Goal: Task Accomplishment & Management: Use online tool/utility

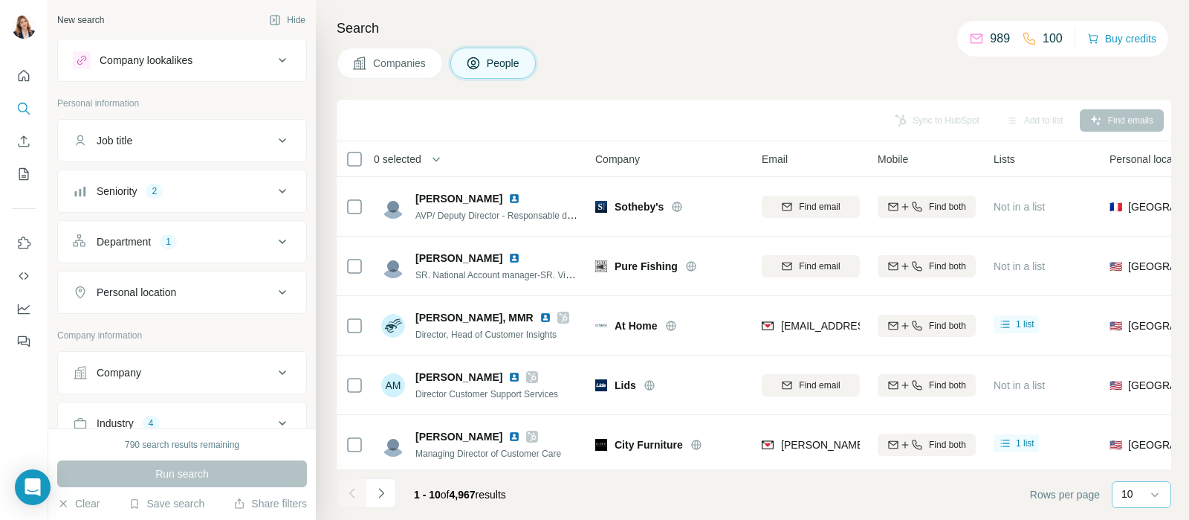
click at [1133, 499] on div "10" at bounding box center [1140, 493] width 37 height 15
drag, startPoint x: 1146, startPoint y: 381, endPoint x: 1137, endPoint y: 401, distance: 22.0
click at [1137, 401] on div "60 40 20 10" at bounding box center [1141, 420] width 59 height 114
click at [1145, 494] on div "10" at bounding box center [1140, 493] width 37 height 15
click at [1139, 380] on div "60" at bounding box center [1142, 380] width 34 height 15
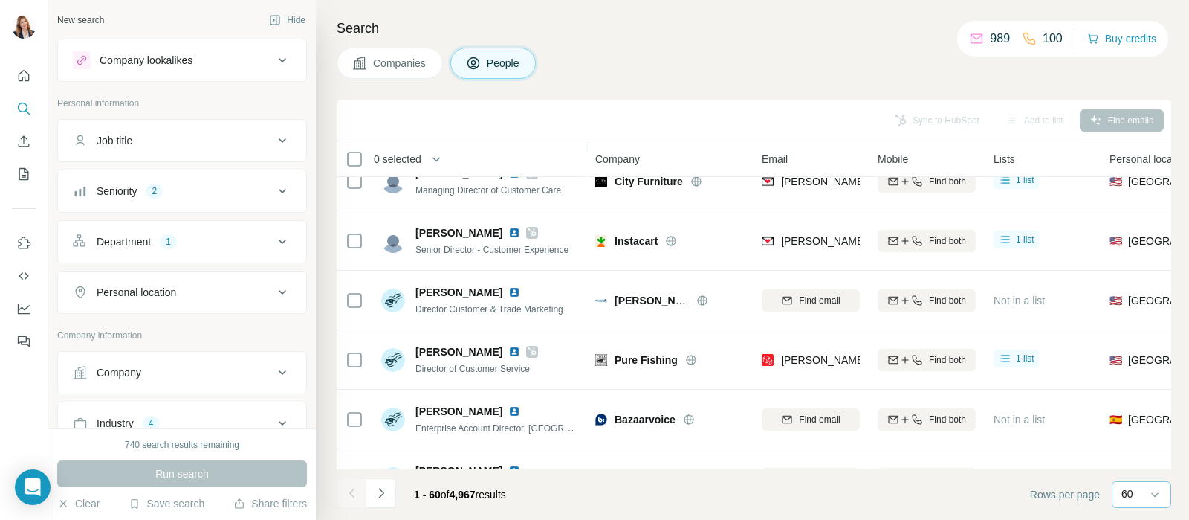
scroll to position [279, 0]
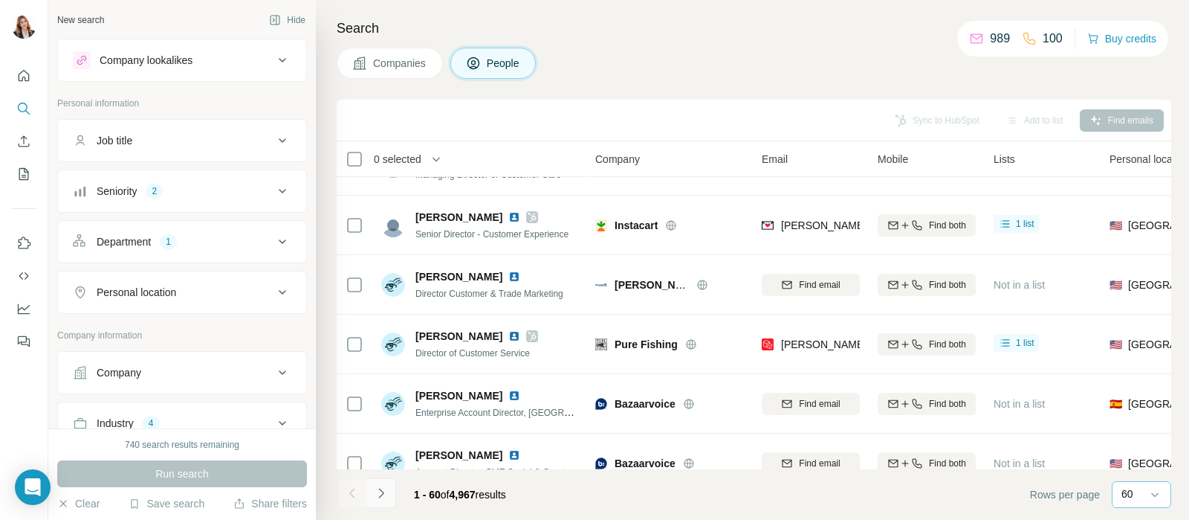
click at [384, 494] on icon "Navigate to next page" at bounding box center [381, 492] width 15 height 15
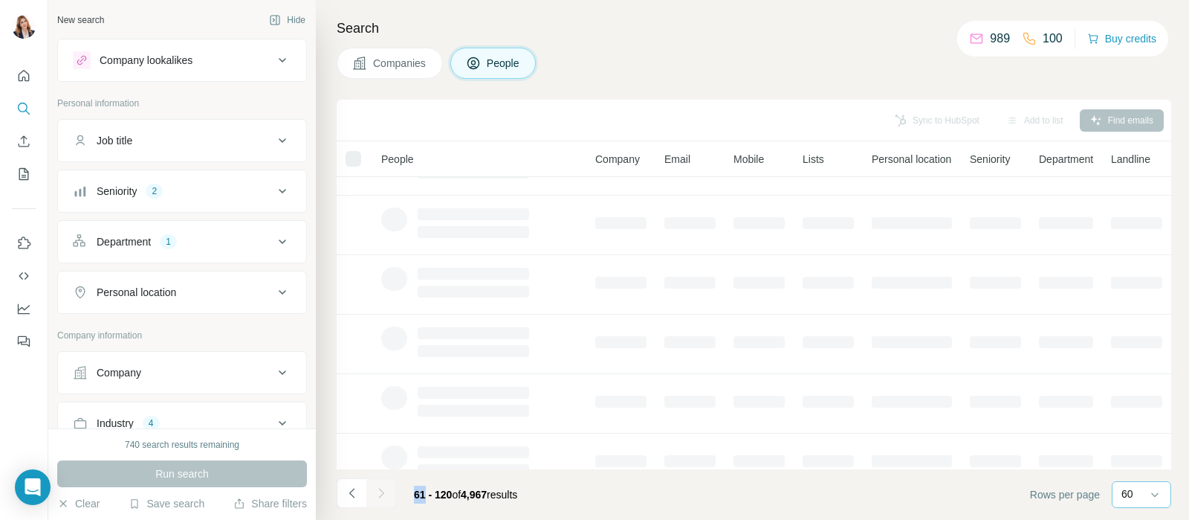
click at [384, 494] on div at bounding box center [381, 493] width 30 height 30
click at [346, 485] on icon "Navigate to previous page" at bounding box center [352, 492] width 15 height 15
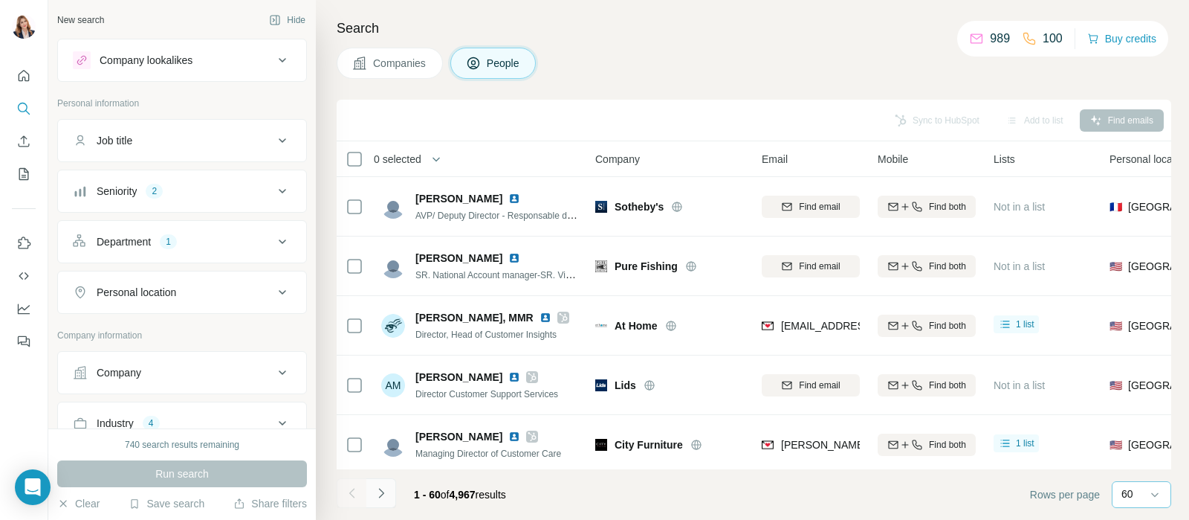
click at [387, 490] on icon "Navigate to next page" at bounding box center [381, 492] width 15 height 15
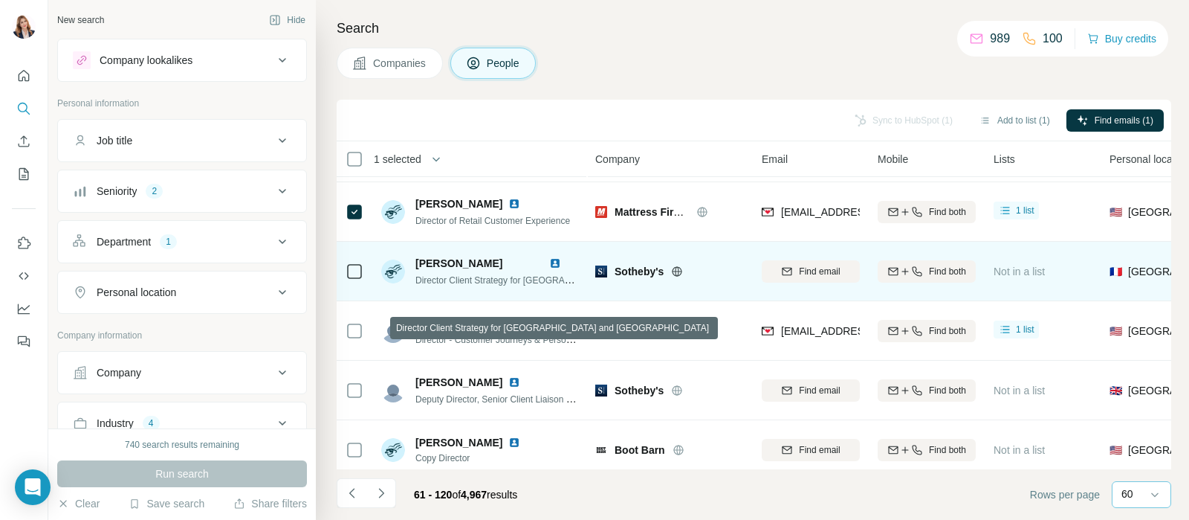
scroll to position [372, 0]
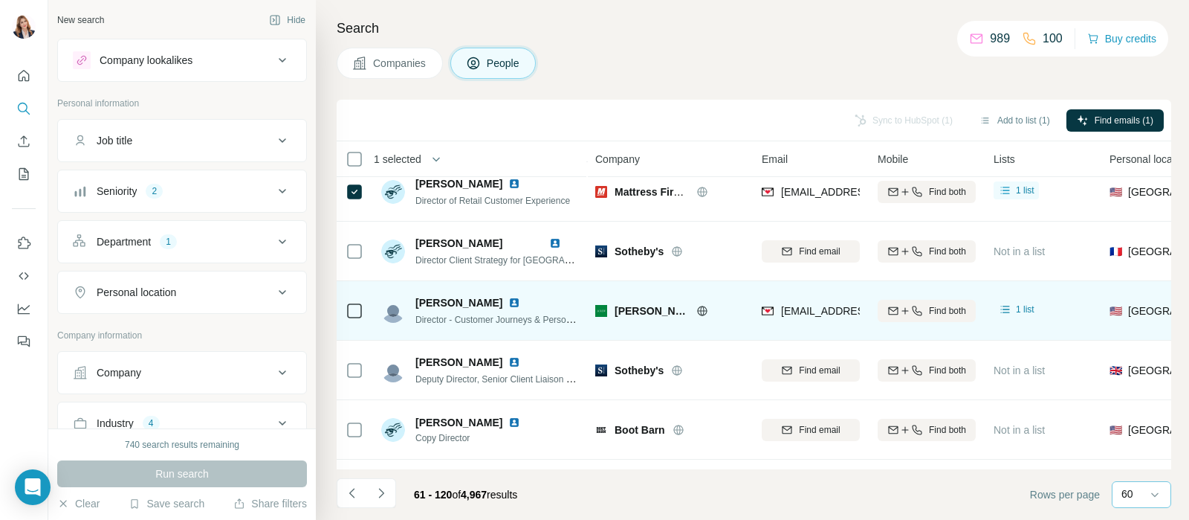
click at [346, 309] on icon at bounding box center [355, 311] width 18 height 18
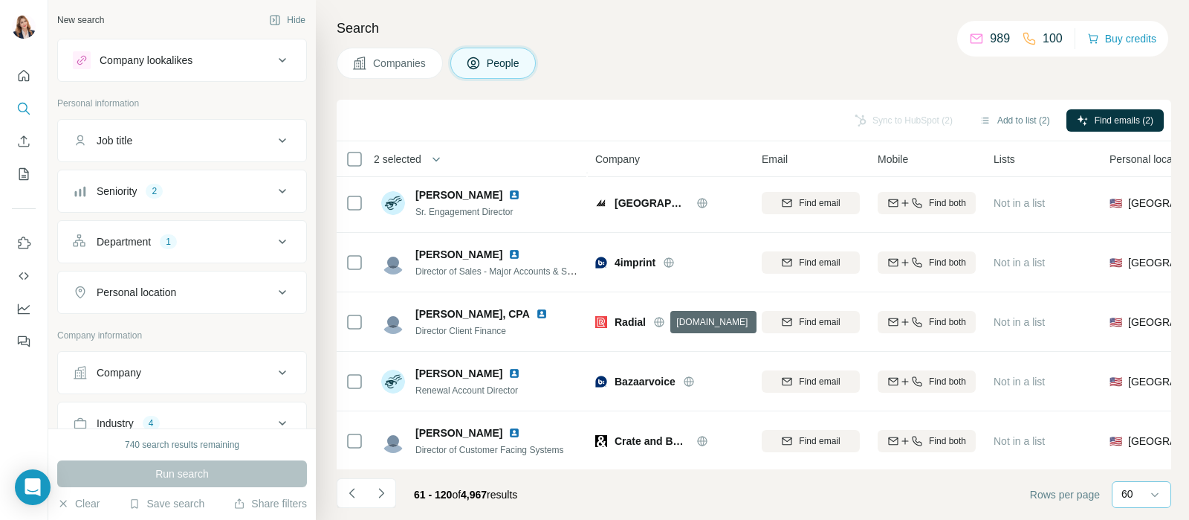
scroll to position [929, 0]
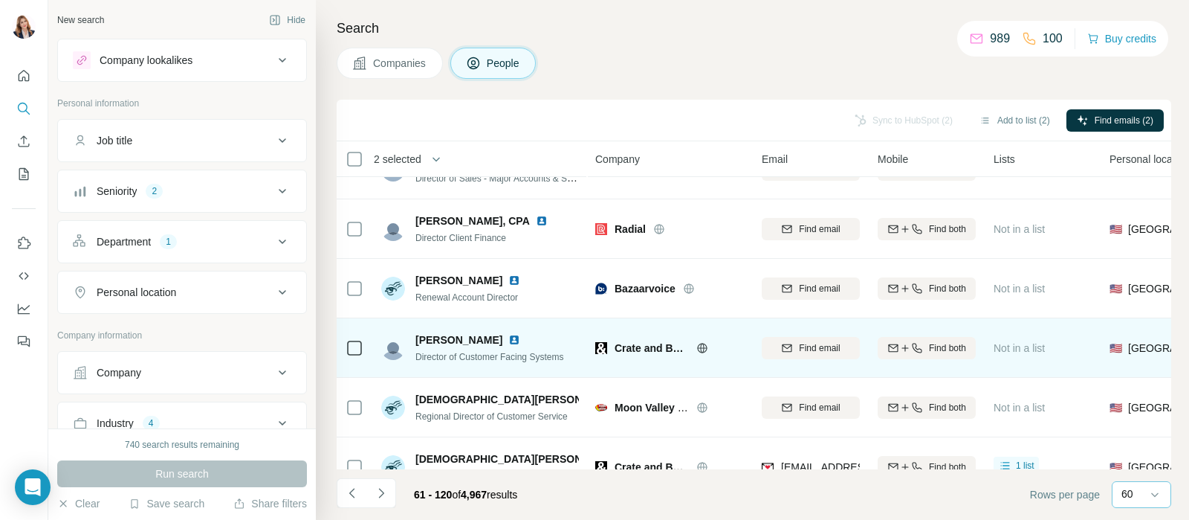
click at [355, 339] on icon at bounding box center [355, 348] width 18 height 18
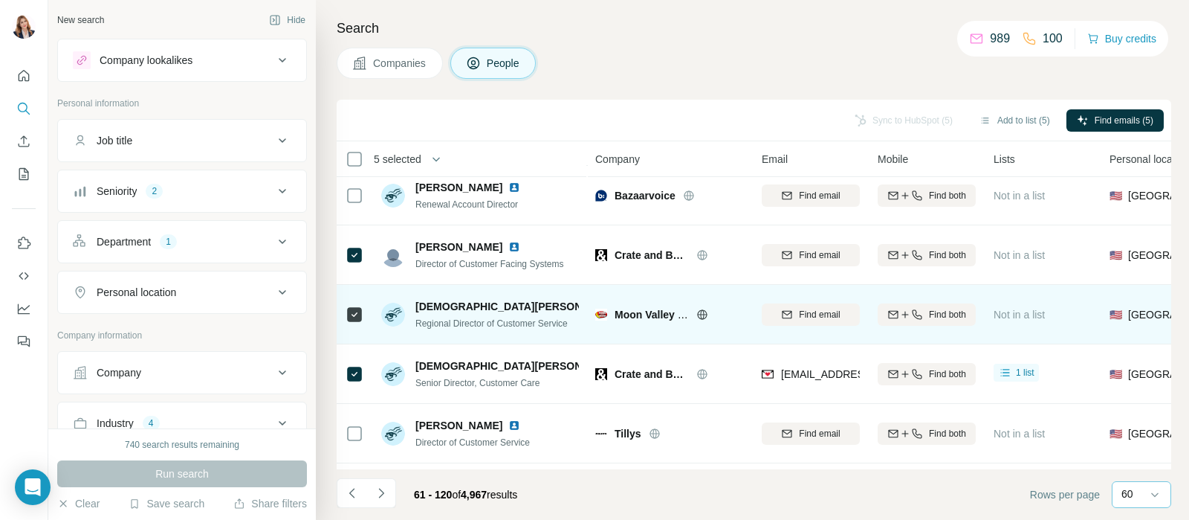
scroll to position [1115, 0]
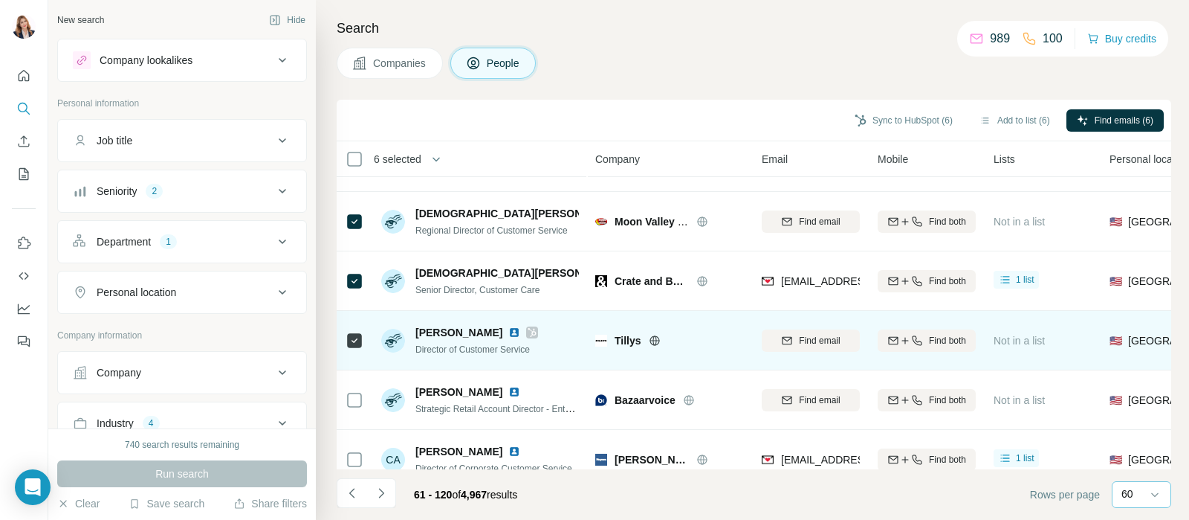
click at [363, 347] on icon at bounding box center [355, 340] width 18 height 18
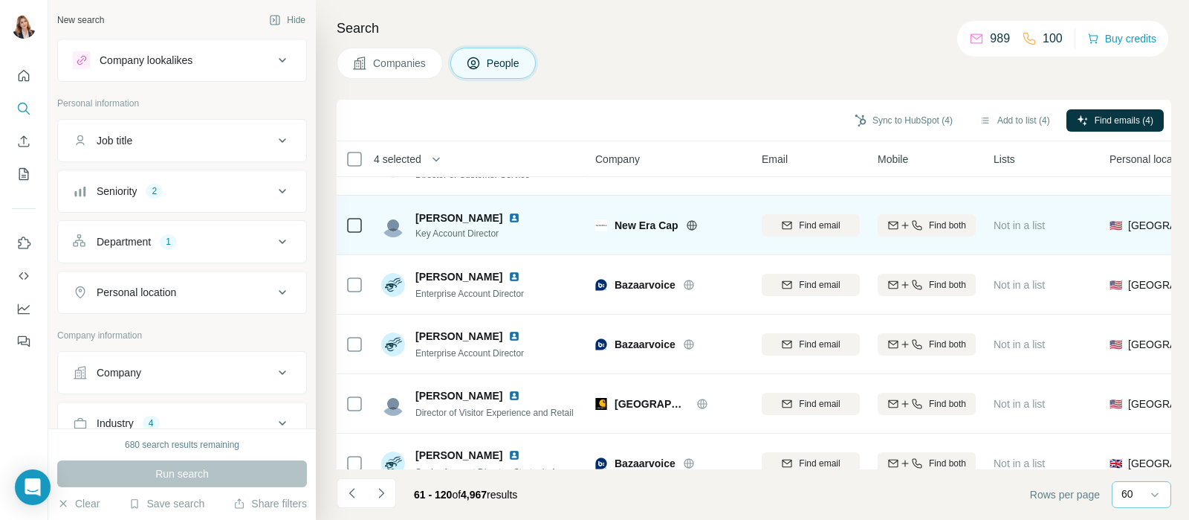
scroll to position [3285, 0]
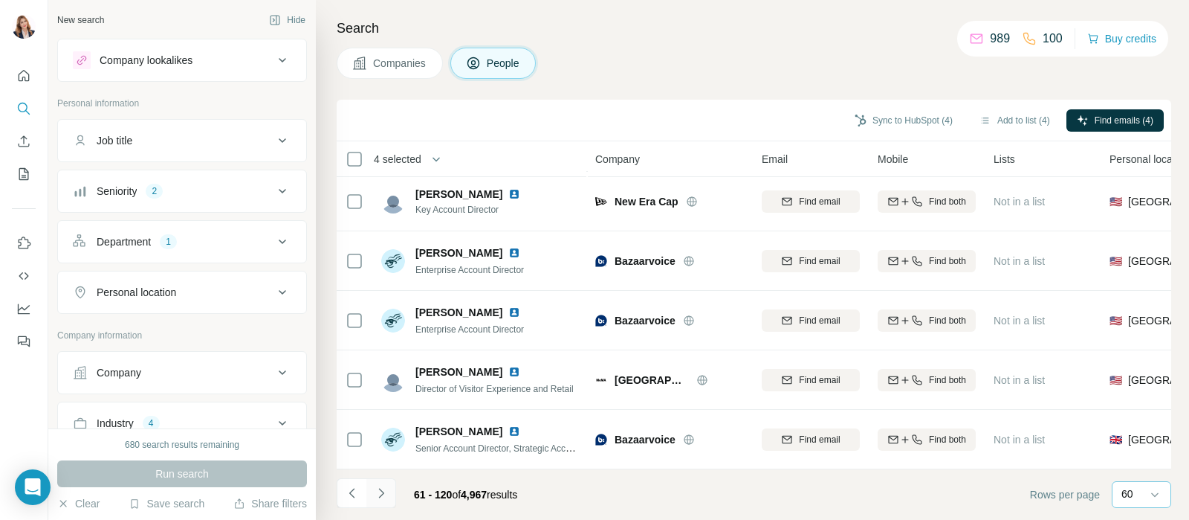
click at [383, 491] on icon "Navigate to next page" at bounding box center [381, 492] width 15 height 15
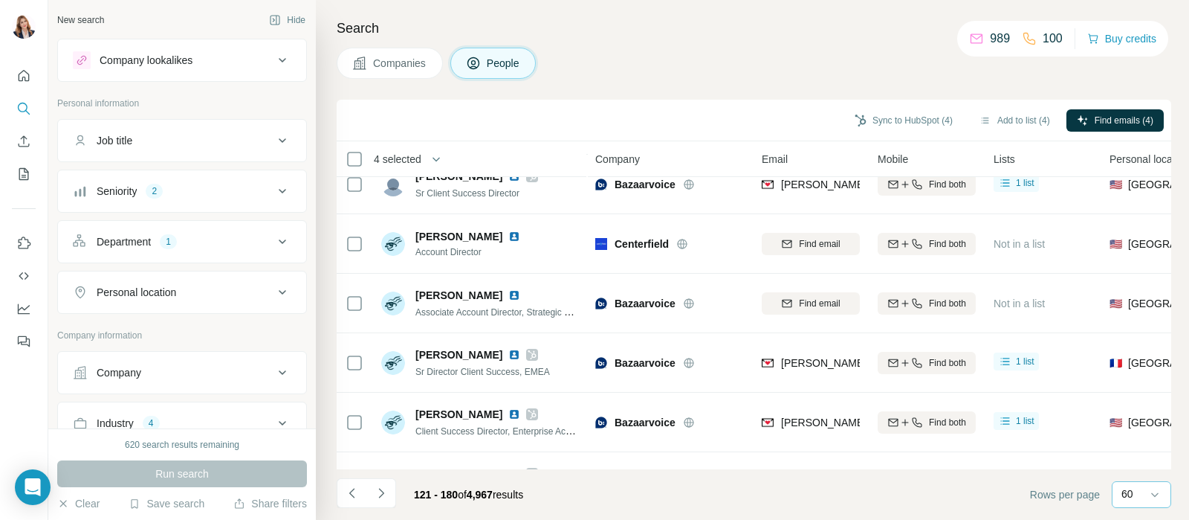
scroll to position [650, 0]
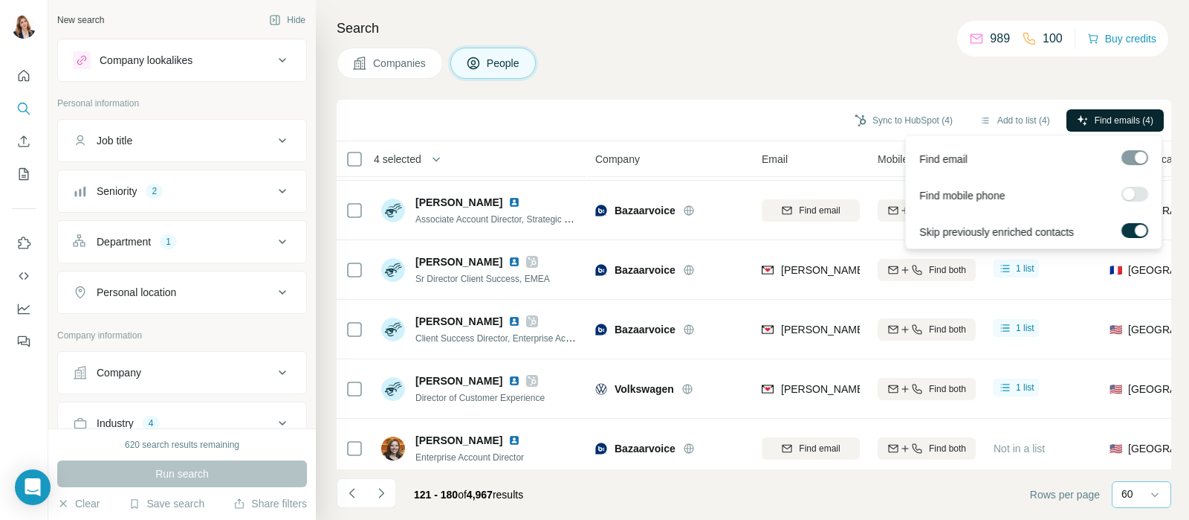
click at [1111, 118] on span "Find emails (4)" at bounding box center [1124, 120] width 59 height 13
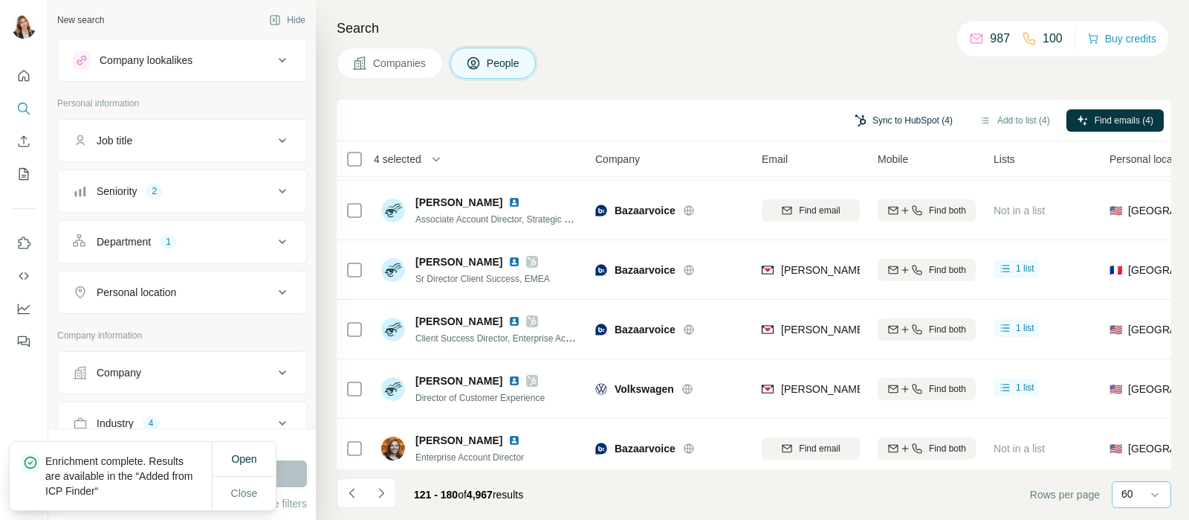
click at [884, 120] on button "Sync to HubSpot (4)" at bounding box center [903, 120] width 119 height 22
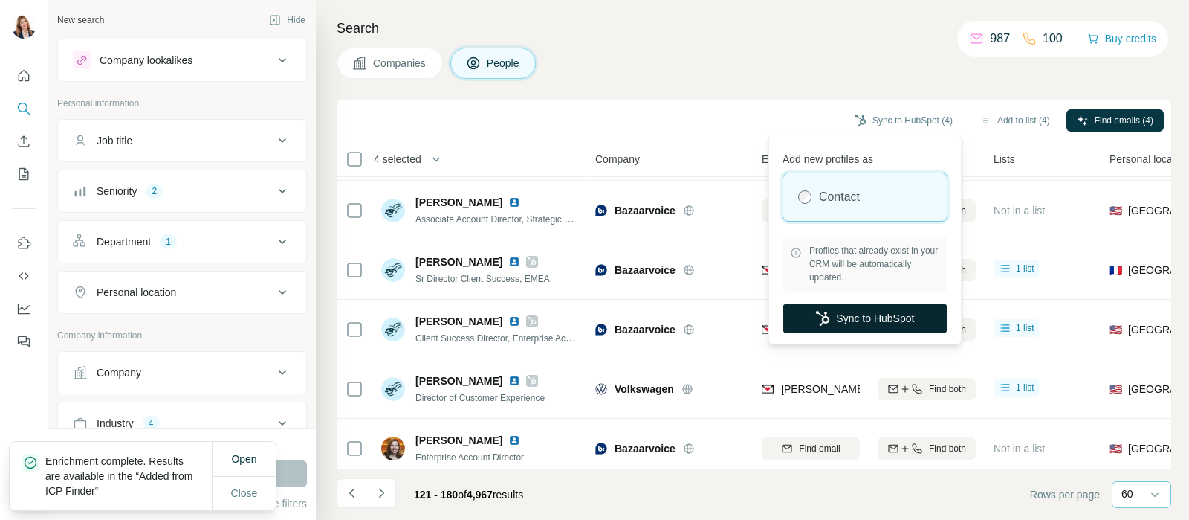
click at [844, 316] on button "Sync to HubSpot" at bounding box center [865, 318] width 165 height 30
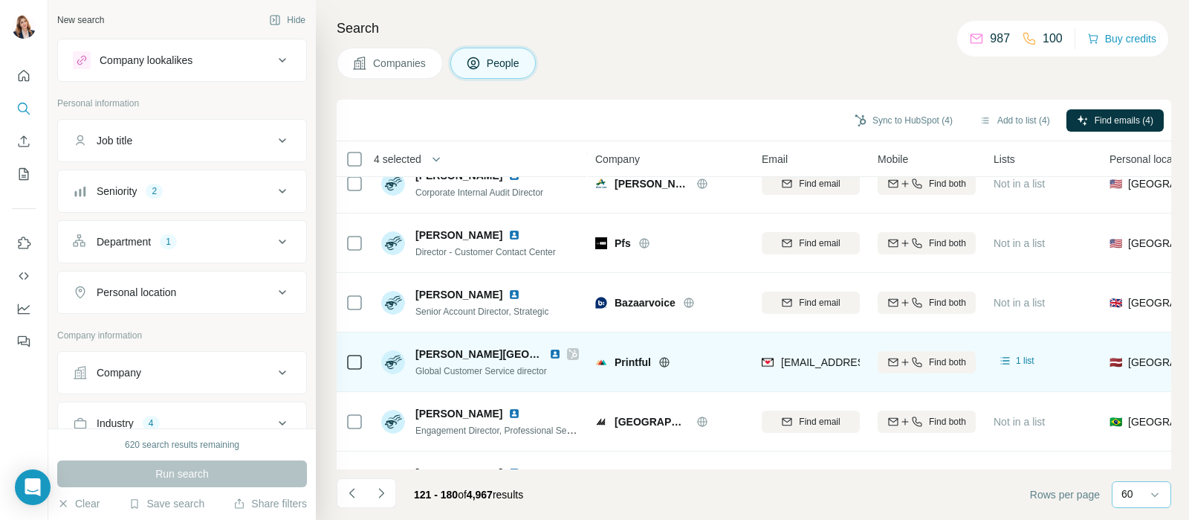
scroll to position [2263, 0]
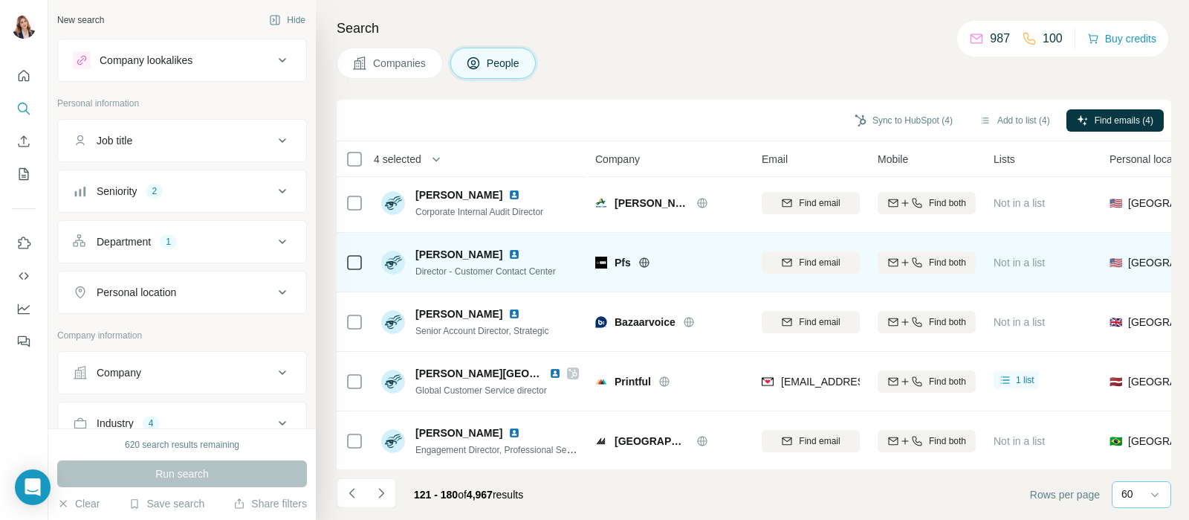
click at [366, 262] on td at bounding box center [355, 262] width 36 height 59
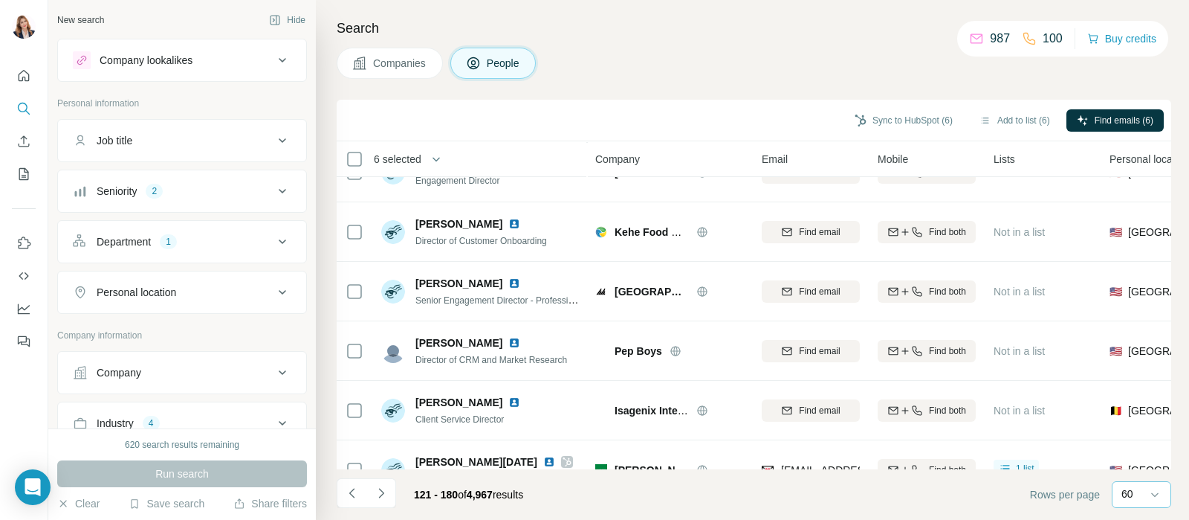
scroll to position [1334, 0]
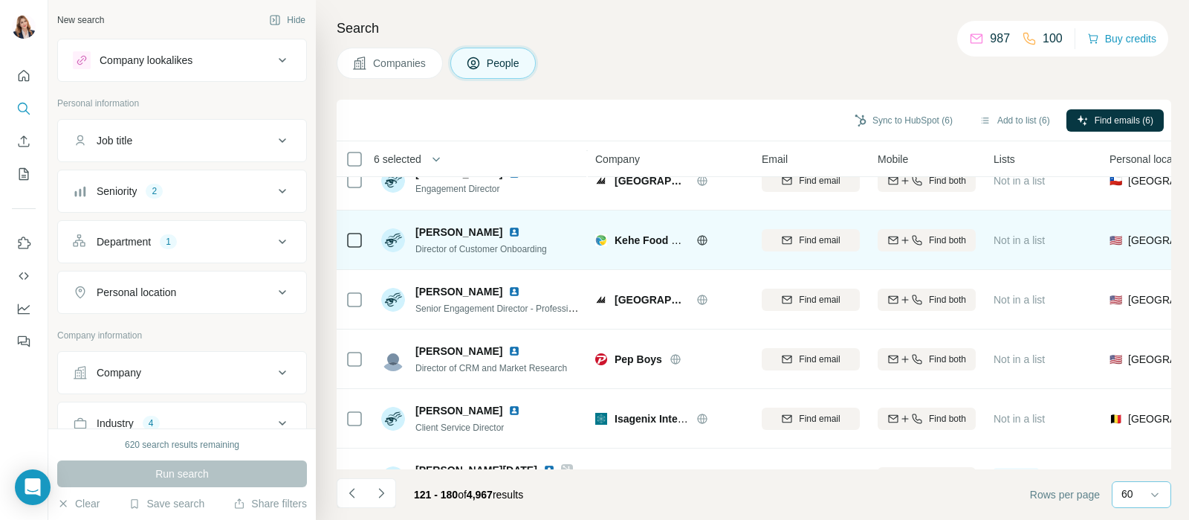
click at [346, 234] on icon at bounding box center [355, 240] width 18 height 18
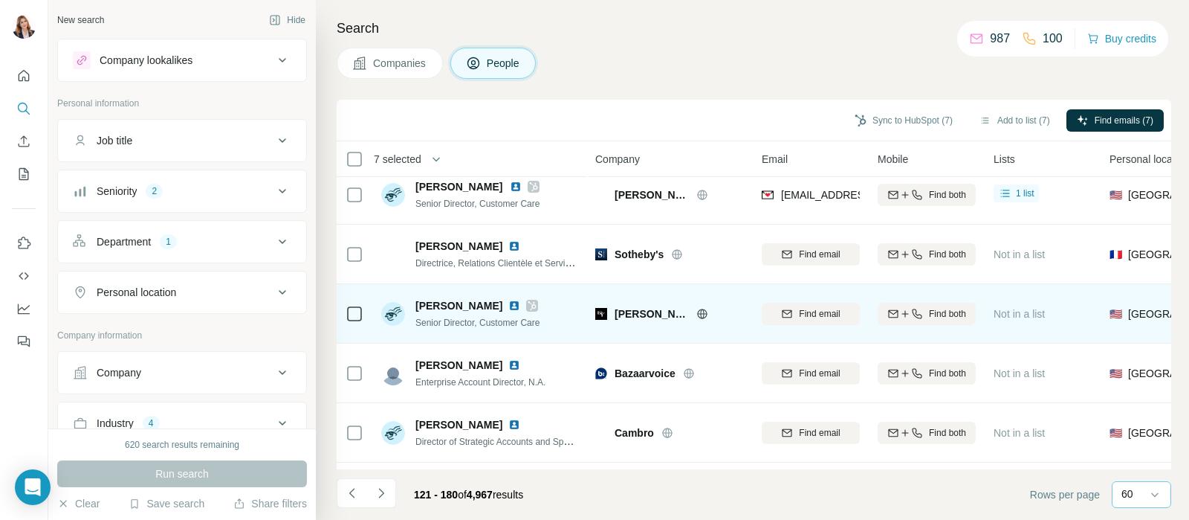
scroll to position [0, 0]
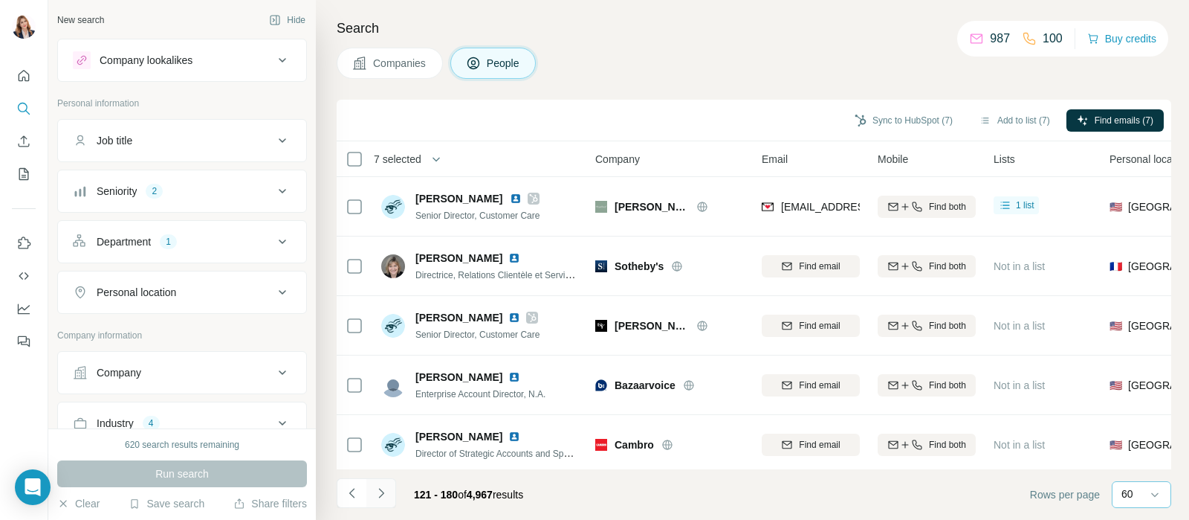
click at [379, 490] on icon "Navigate to next page" at bounding box center [381, 492] width 15 height 15
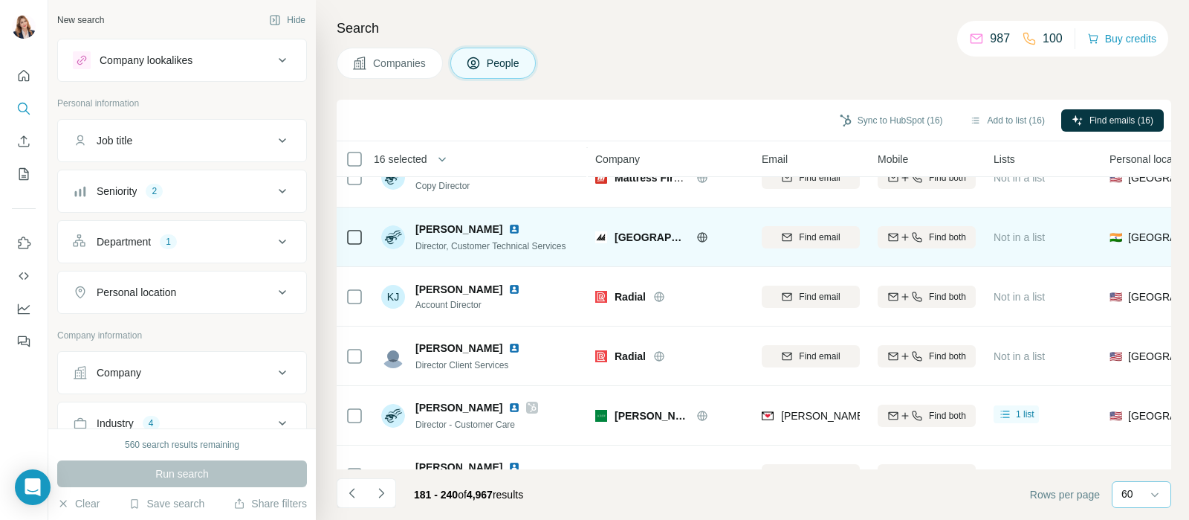
scroll to position [2137, 0]
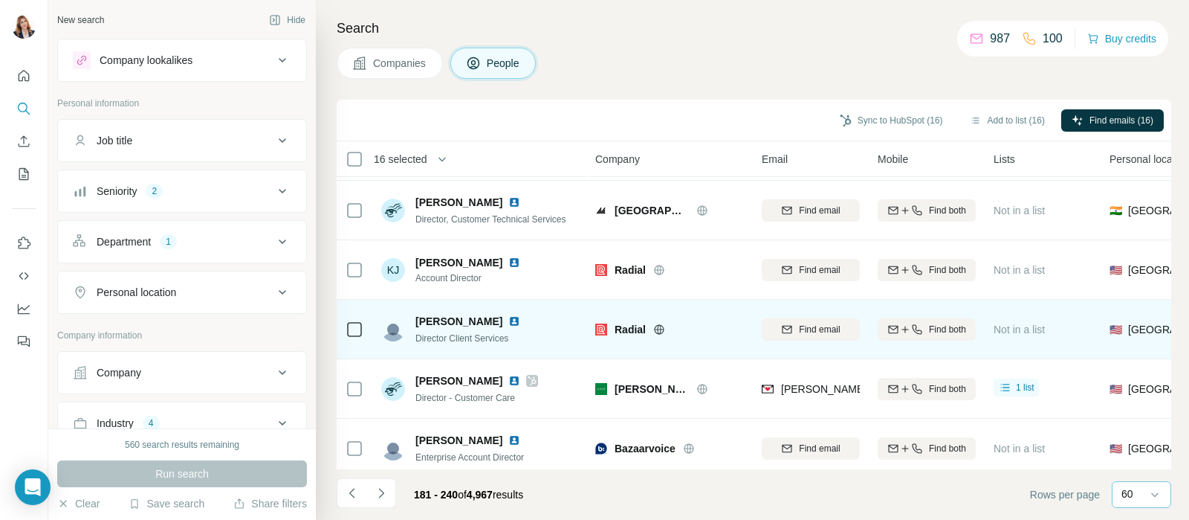
click at [346, 328] on icon at bounding box center [355, 329] width 18 height 18
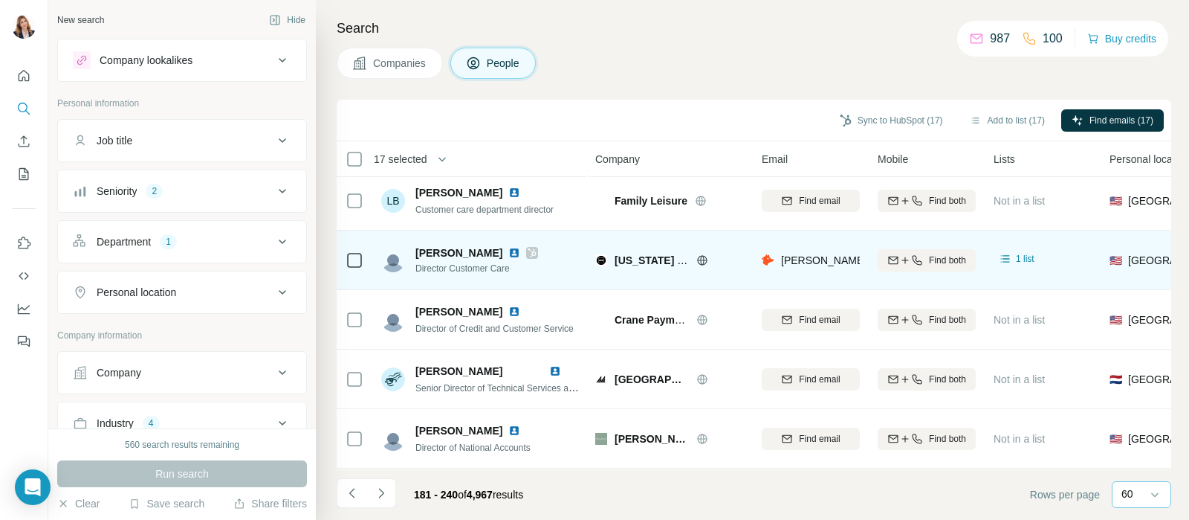
scroll to position [2880, 0]
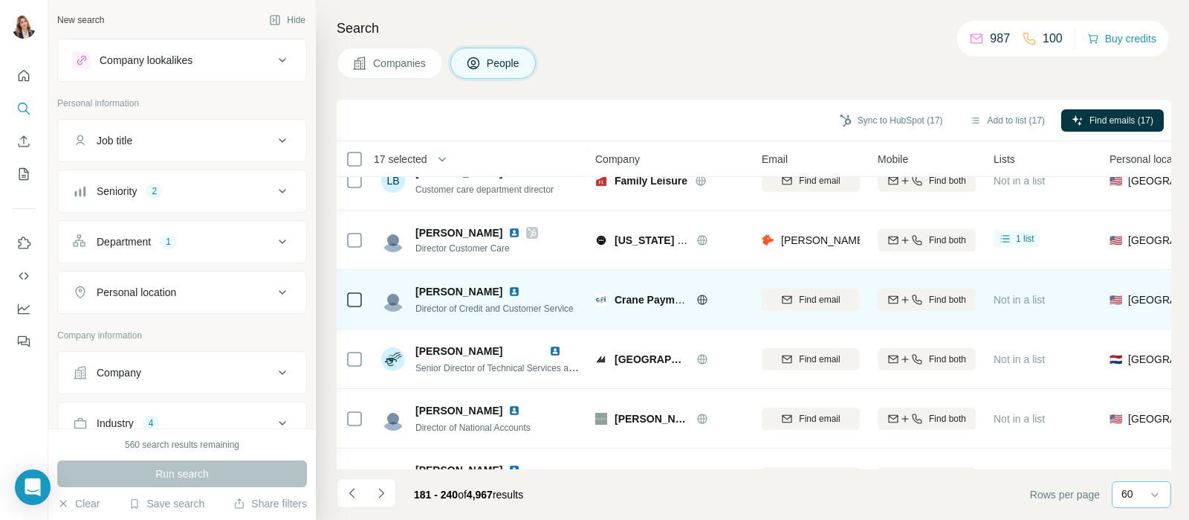
click at [344, 297] on td at bounding box center [355, 299] width 36 height 59
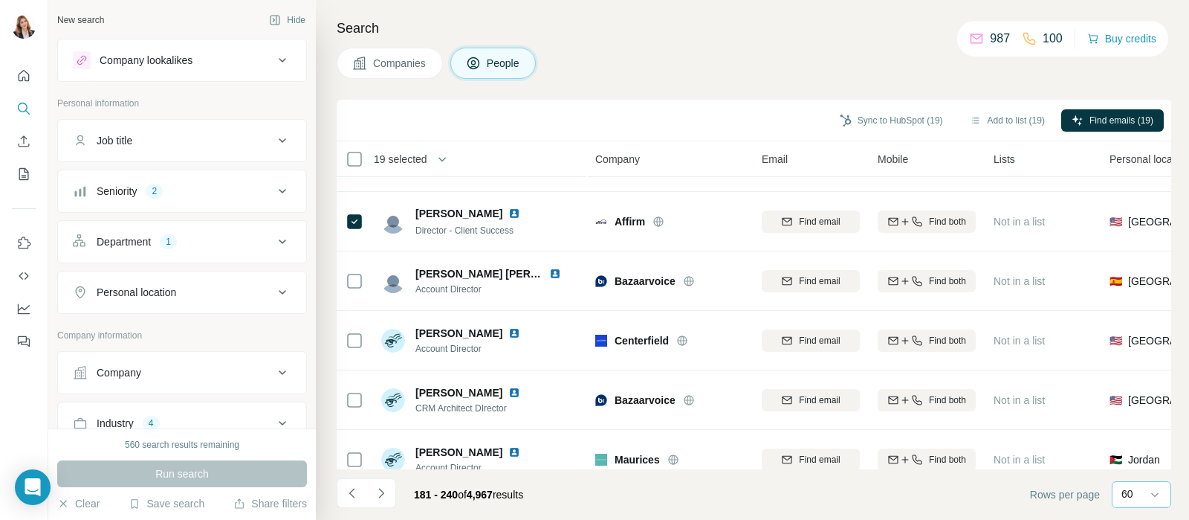
scroll to position [591, 0]
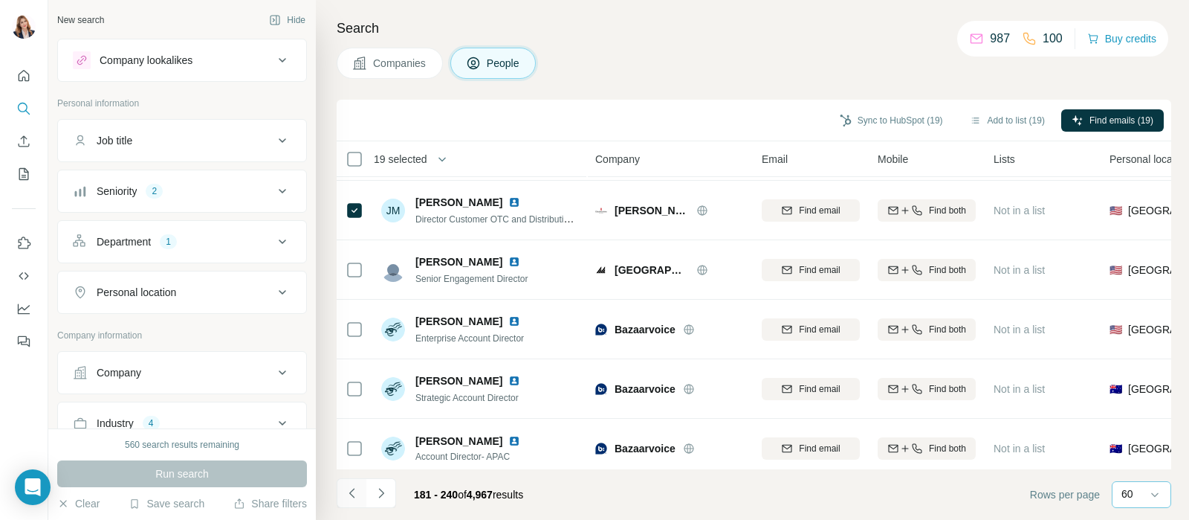
click at [351, 488] on icon "Navigate to previous page" at bounding box center [352, 492] width 15 height 15
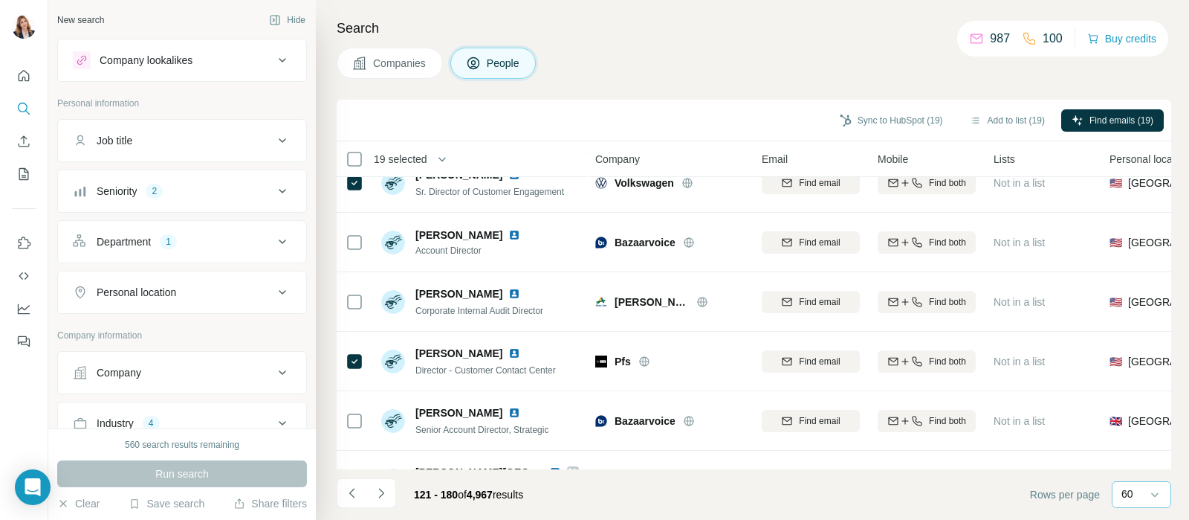
scroll to position [2137, 0]
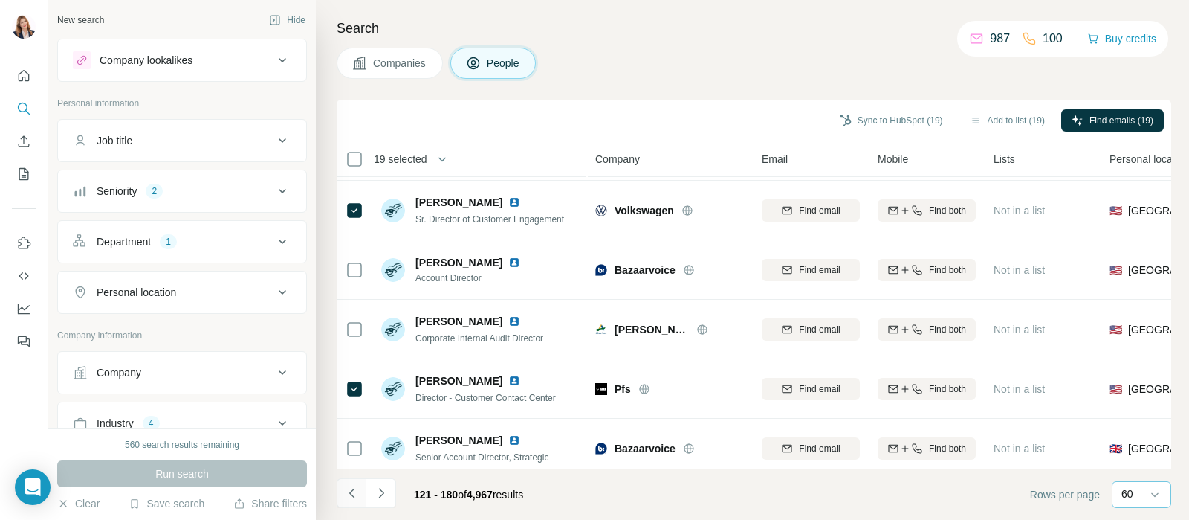
click at [352, 491] on icon "Navigate to previous page" at bounding box center [352, 492] width 15 height 15
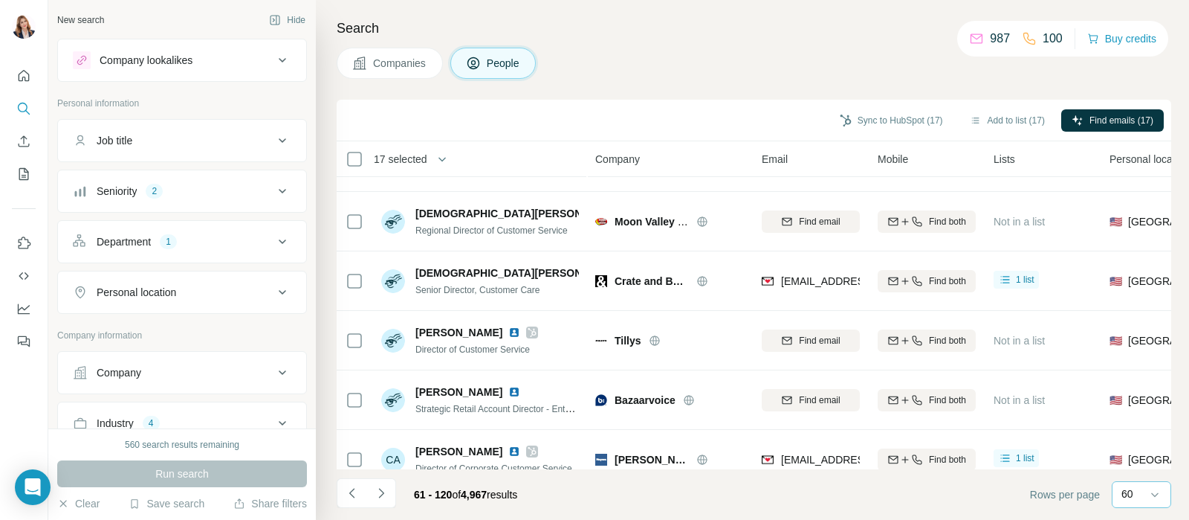
scroll to position [929, 0]
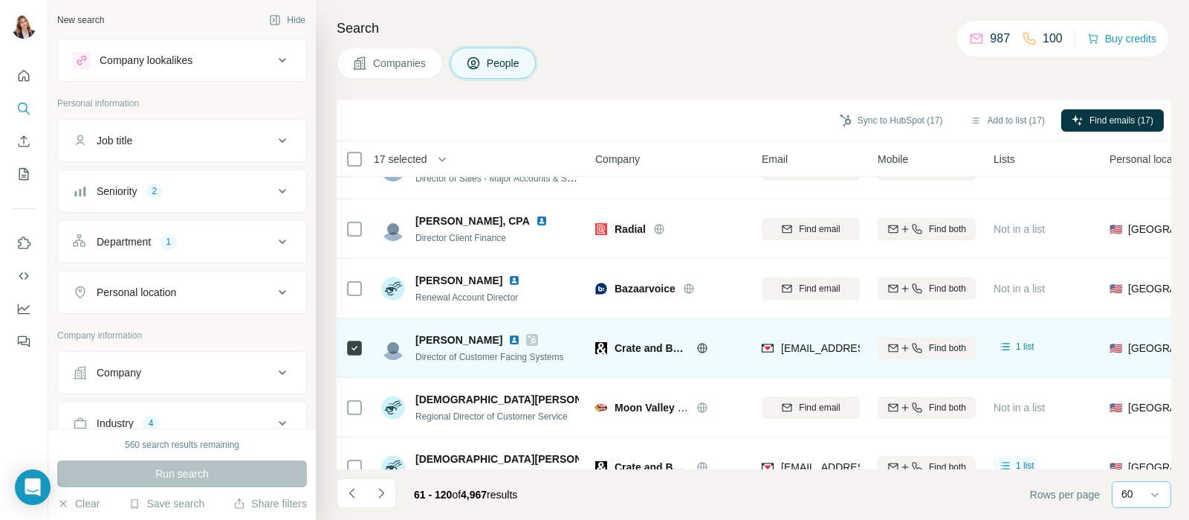
click at [345, 345] on td at bounding box center [355, 347] width 36 height 59
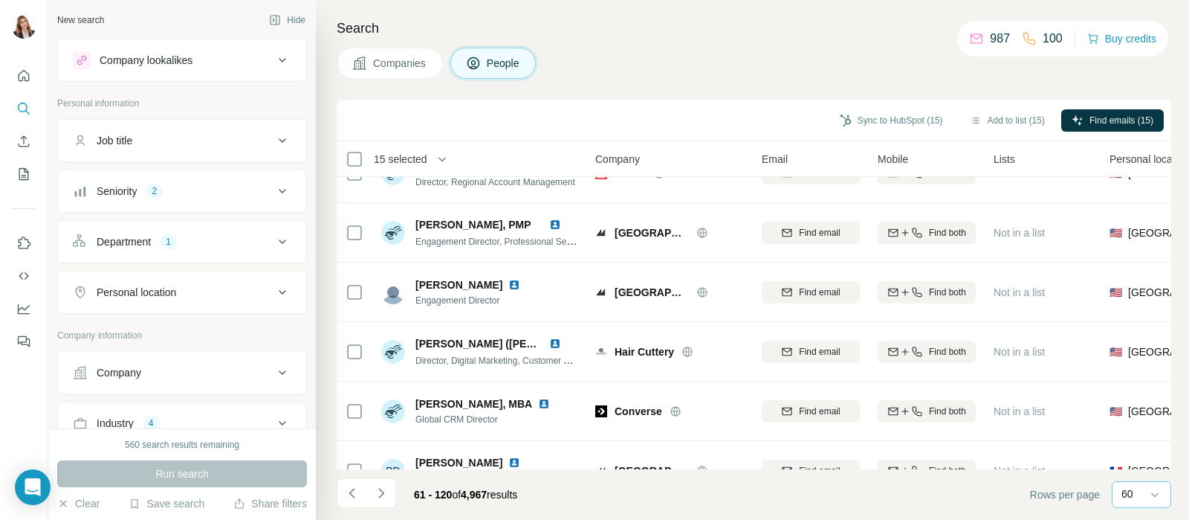
scroll to position [0, 0]
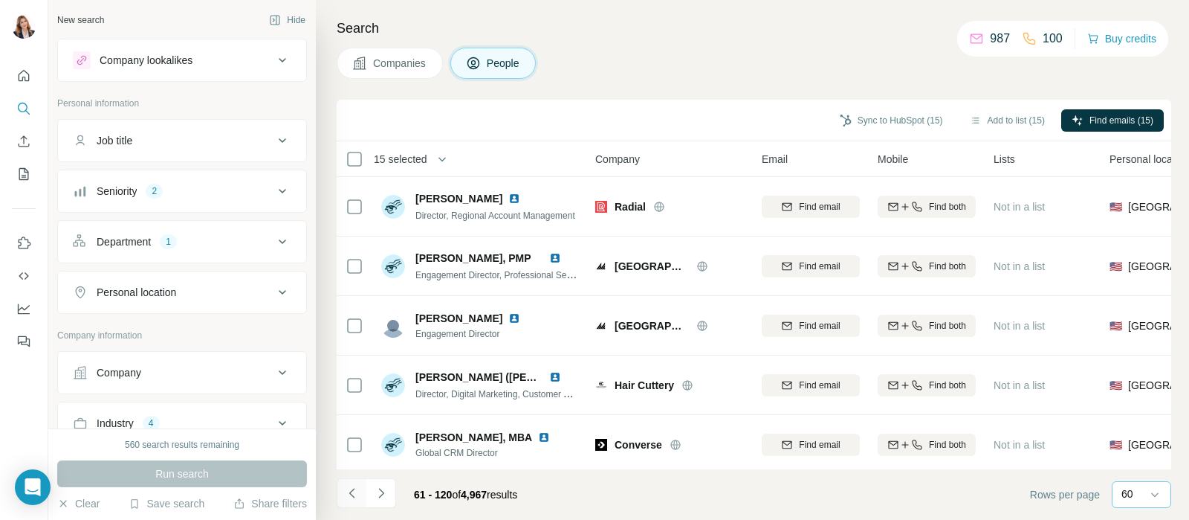
click at [356, 488] on icon "Navigate to previous page" at bounding box center [352, 492] width 15 height 15
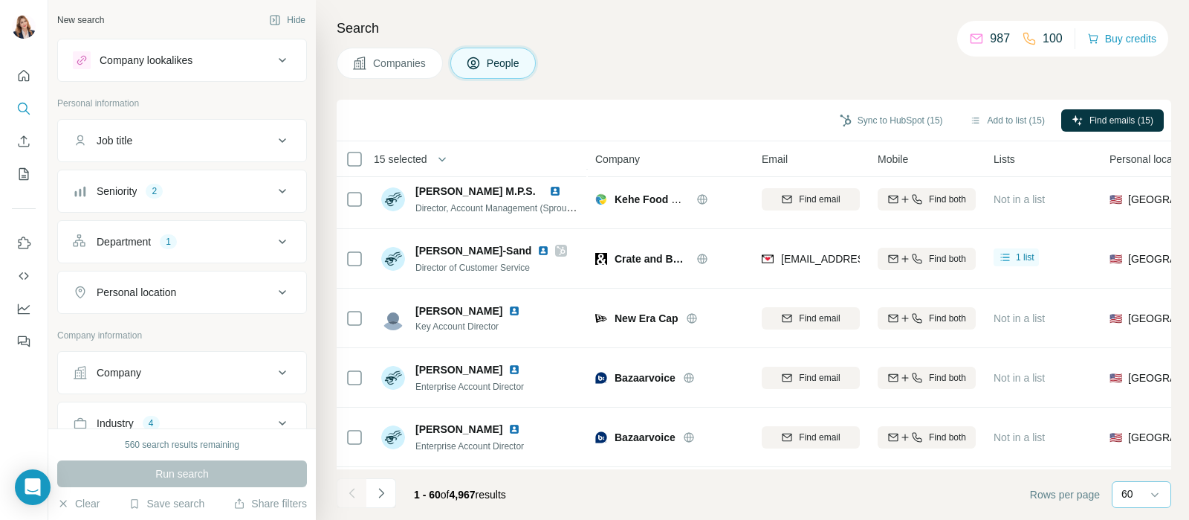
scroll to position [3285, 0]
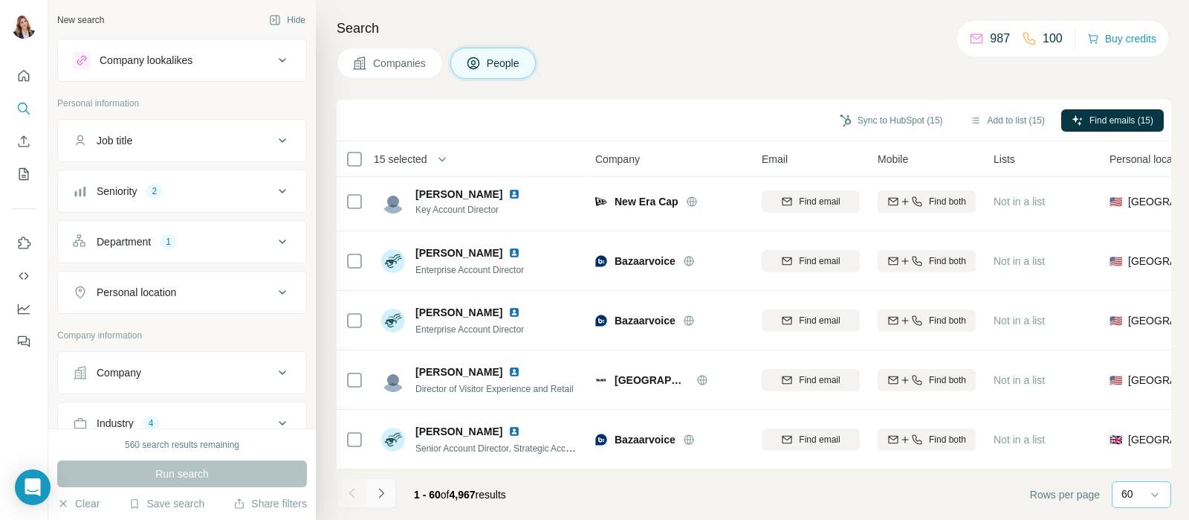
click at [375, 486] on icon "Navigate to next page" at bounding box center [381, 492] width 15 height 15
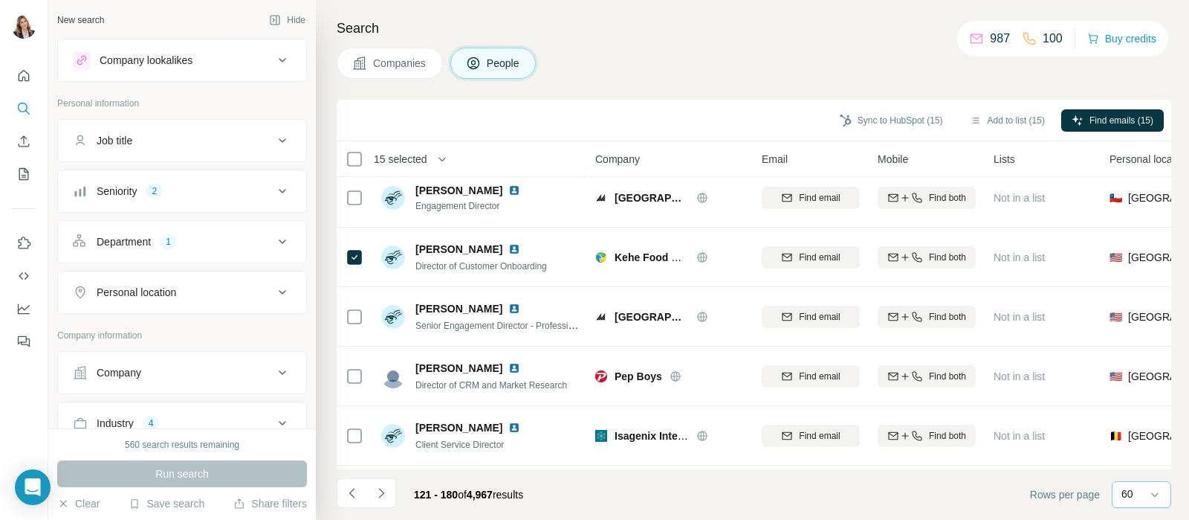
scroll to position [1301, 0]
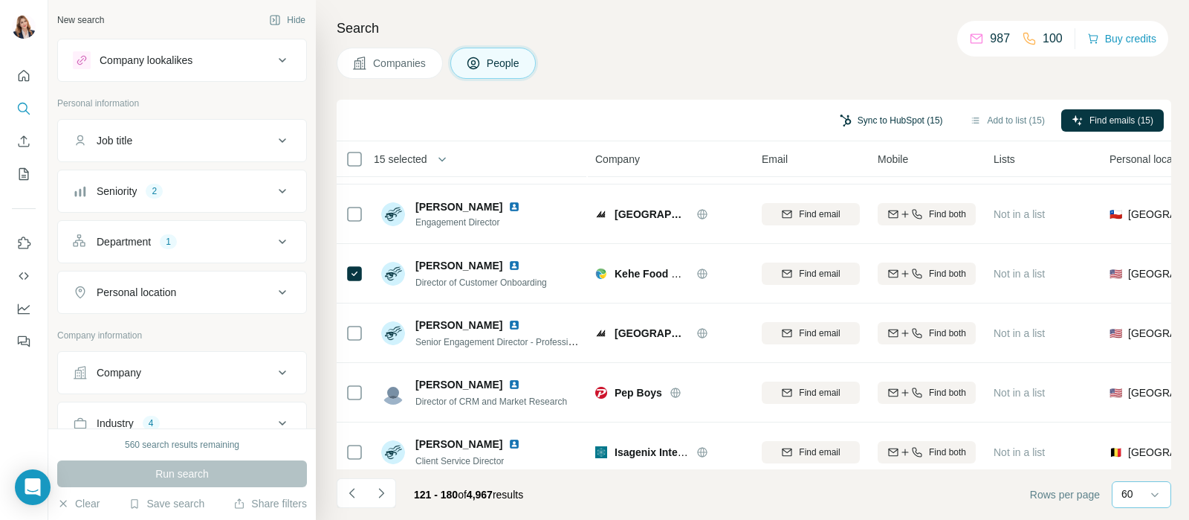
click at [872, 124] on button "Sync to HubSpot (15)" at bounding box center [891, 120] width 124 height 22
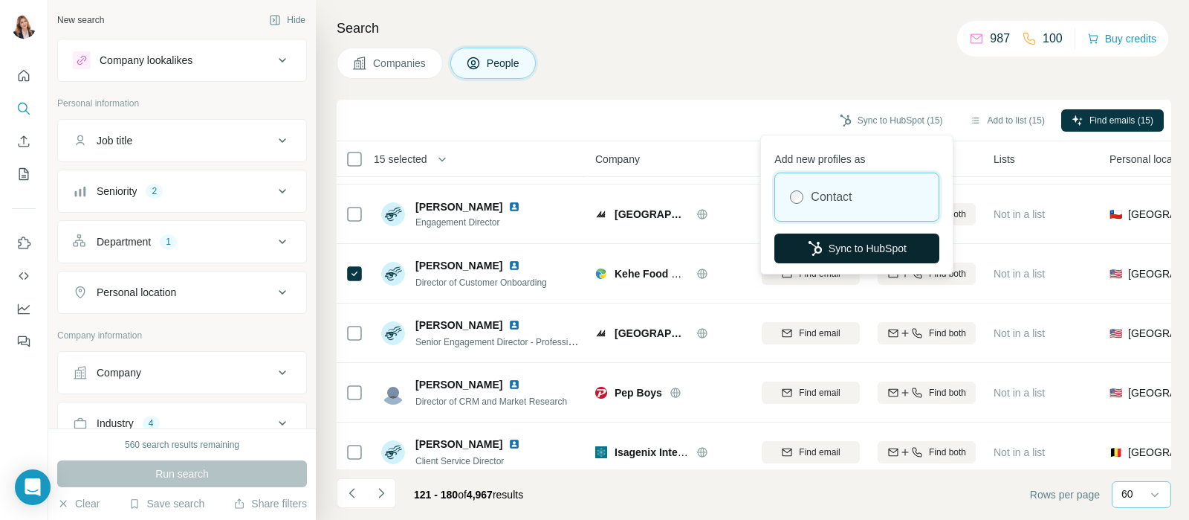
click at [850, 246] on button "Sync to HubSpot" at bounding box center [856, 248] width 165 height 30
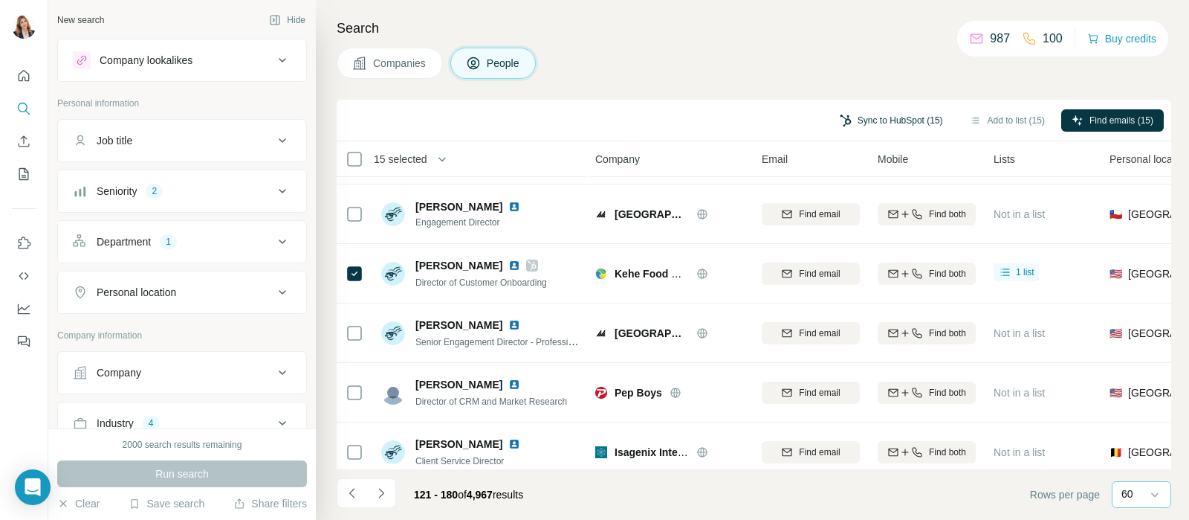
click at [890, 114] on button "Sync to HubSpot (15)" at bounding box center [891, 120] width 124 height 22
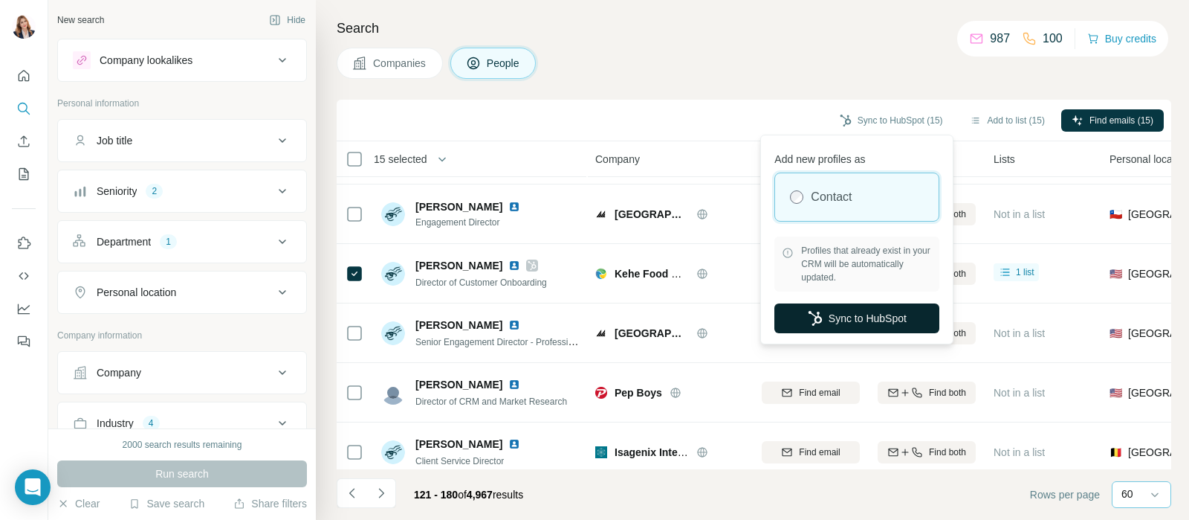
click at [838, 317] on button "Sync to HubSpot" at bounding box center [856, 318] width 165 height 30
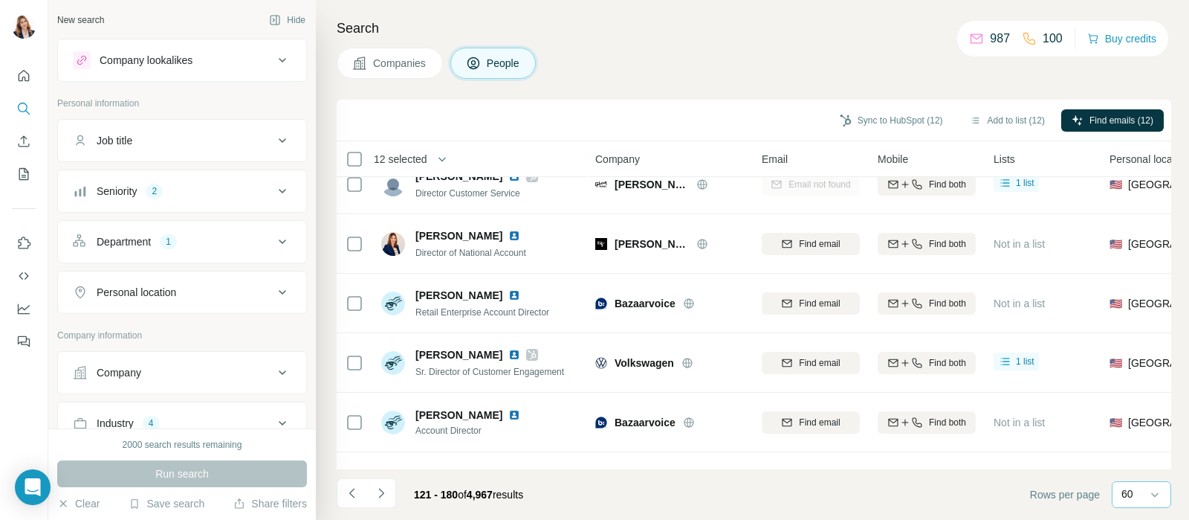
scroll to position [1520, 0]
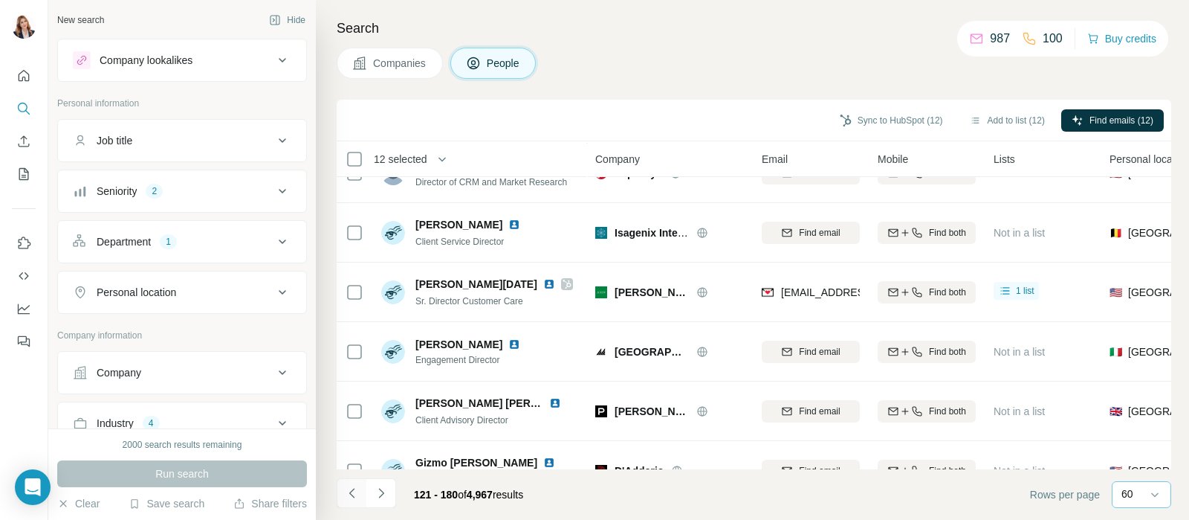
click at [352, 491] on icon "Navigate to previous page" at bounding box center [352, 492] width 15 height 15
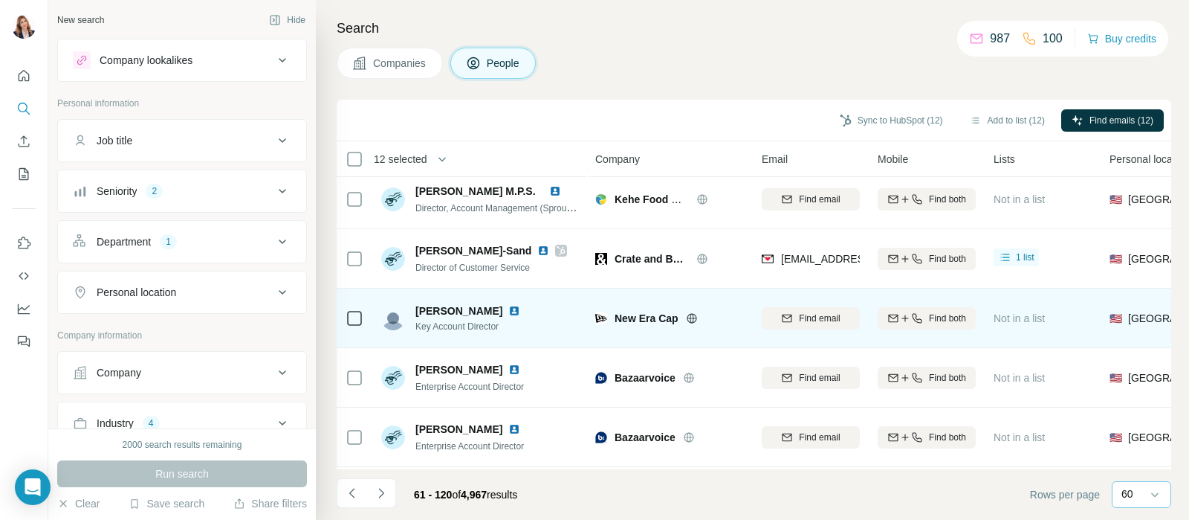
scroll to position [3285, 0]
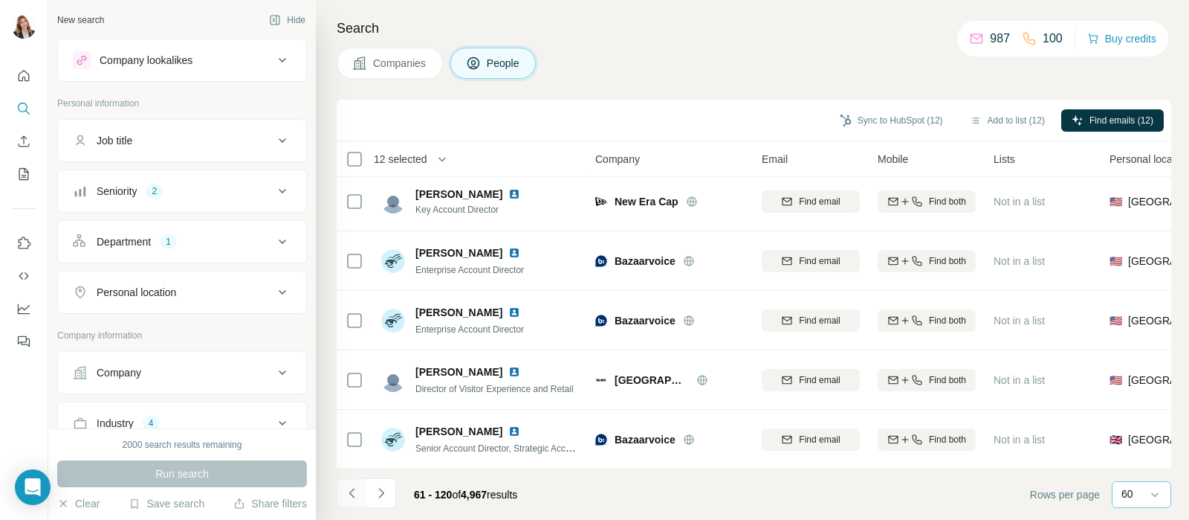
click at [357, 488] on icon "Navigate to previous page" at bounding box center [352, 492] width 15 height 15
click at [383, 493] on icon "Navigate to next page" at bounding box center [380, 493] width 5 height 10
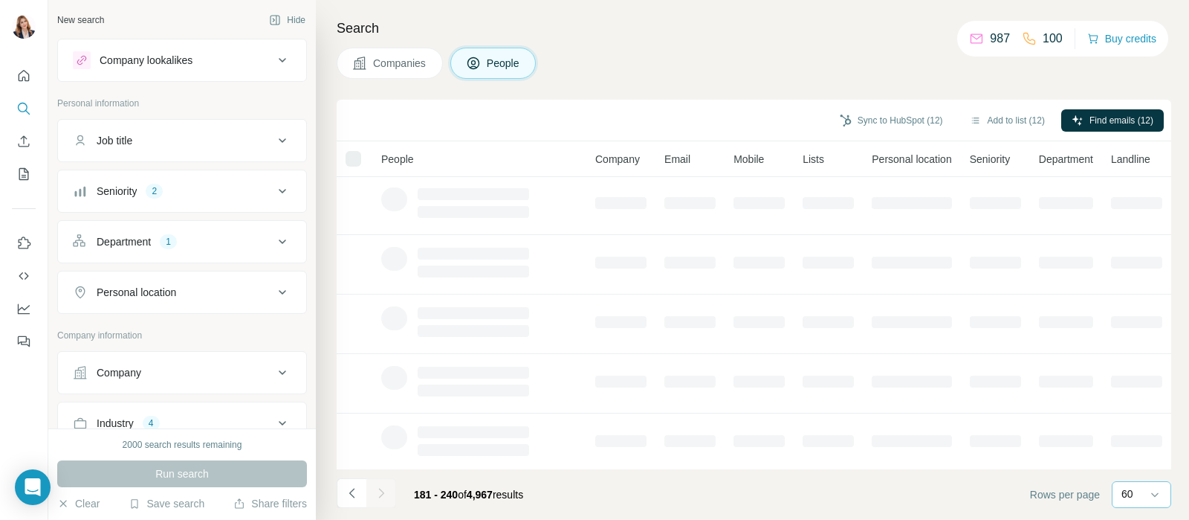
scroll to position [0, 0]
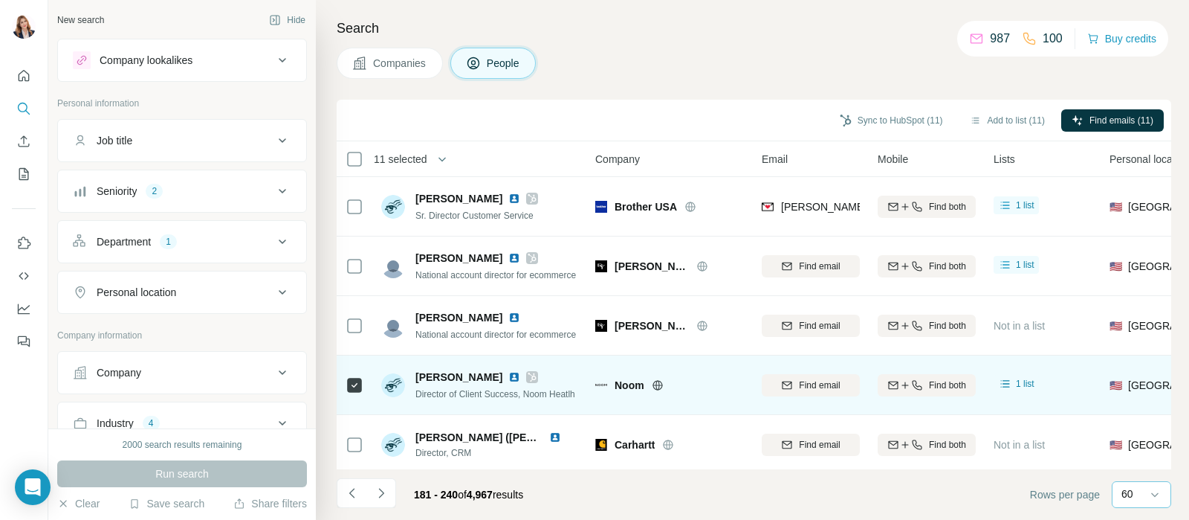
click at [359, 395] on div at bounding box center [355, 384] width 18 height 41
click at [360, 395] on div at bounding box center [355, 384] width 18 height 41
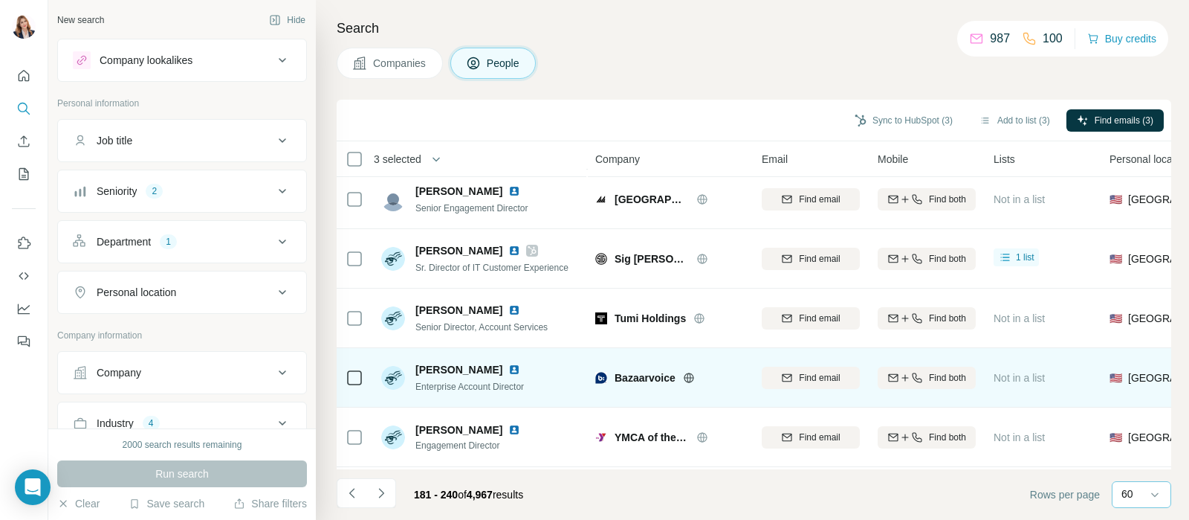
scroll to position [2137, 0]
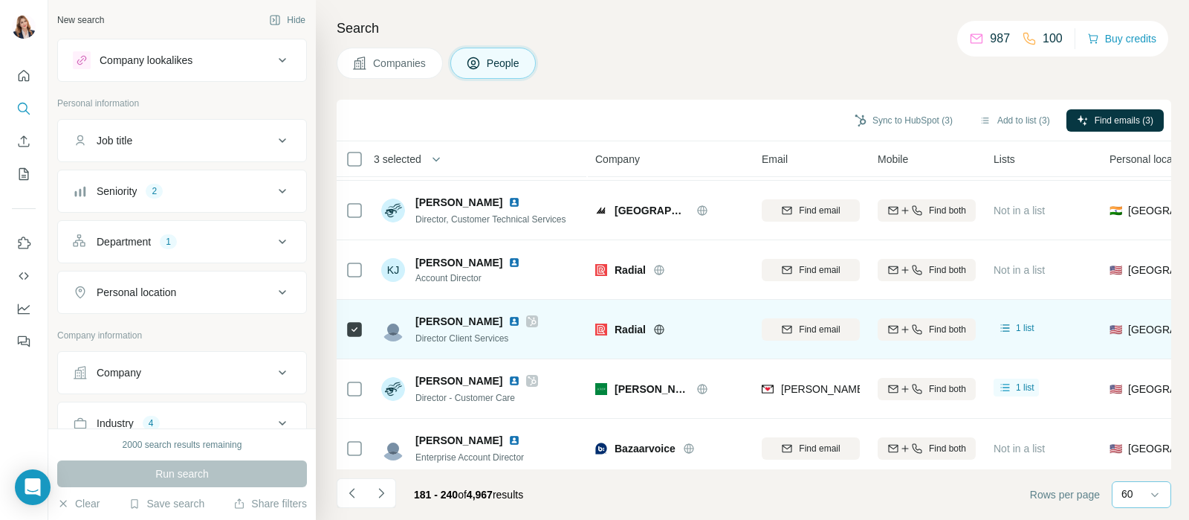
click at [343, 324] on td at bounding box center [355, 329] width 36 height 59
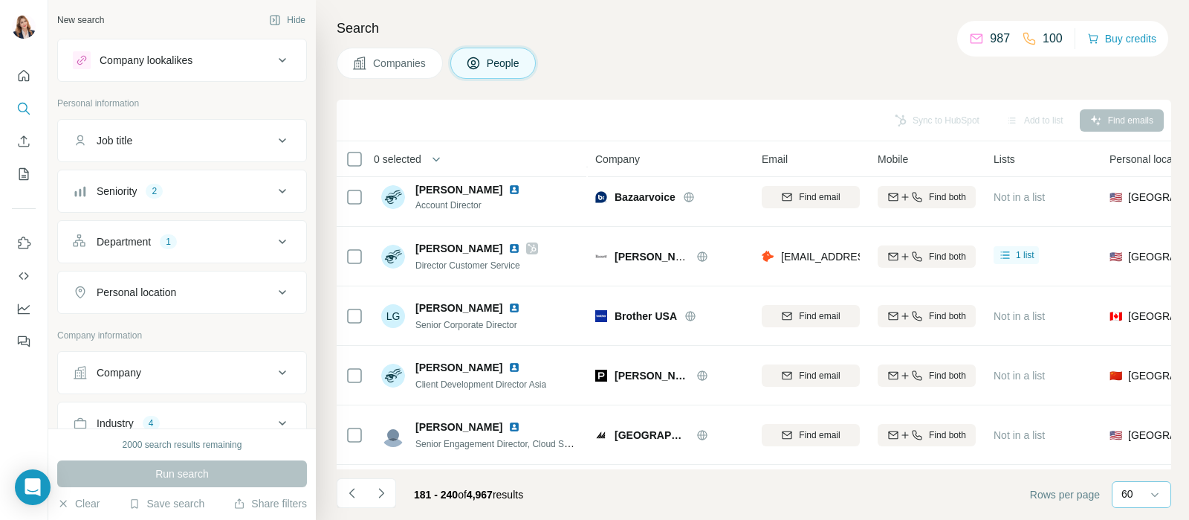
scroll to position [3285, 0]
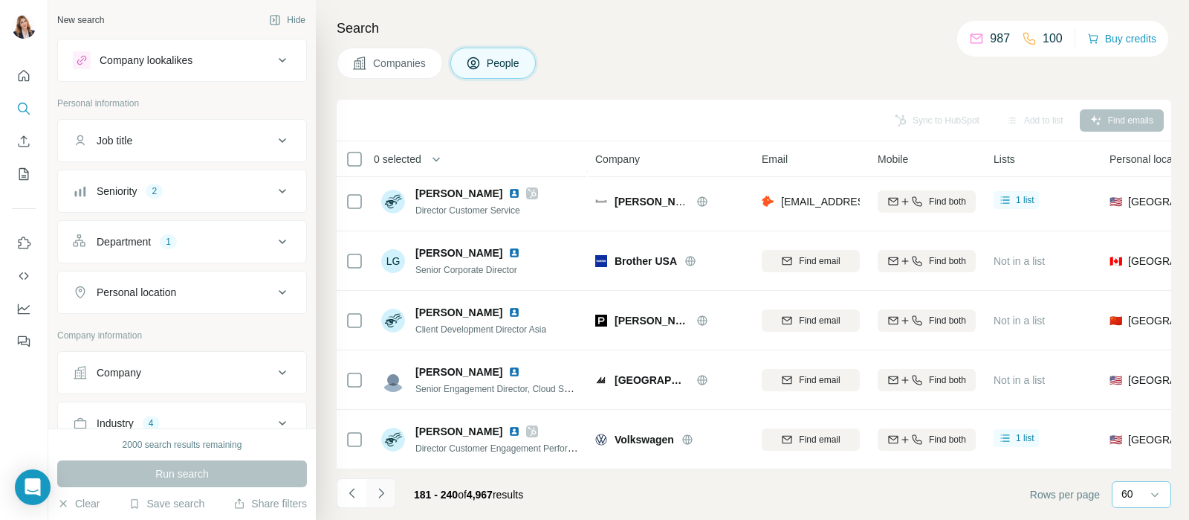
click at [385, 486] on icon "Navigate to next page" at bounding box center [381, 492] width 15 height 15
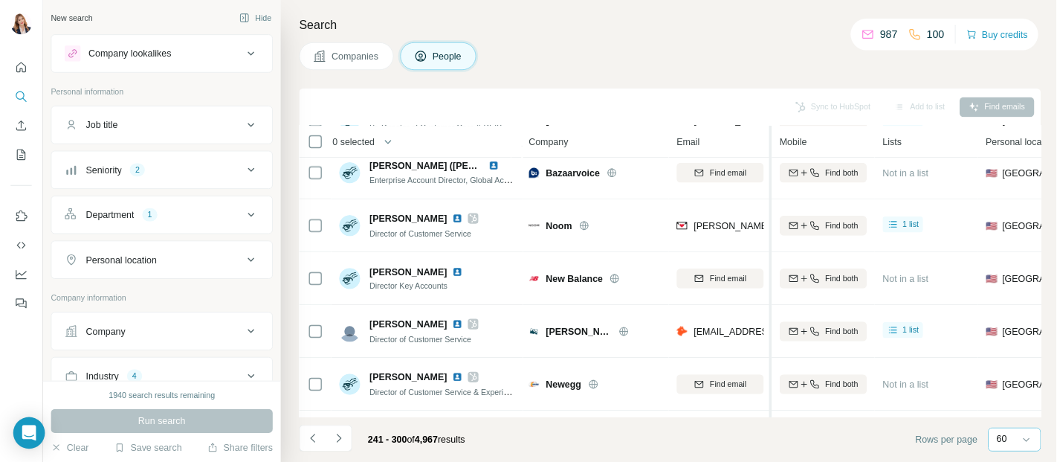
scroll to position [0, 0]
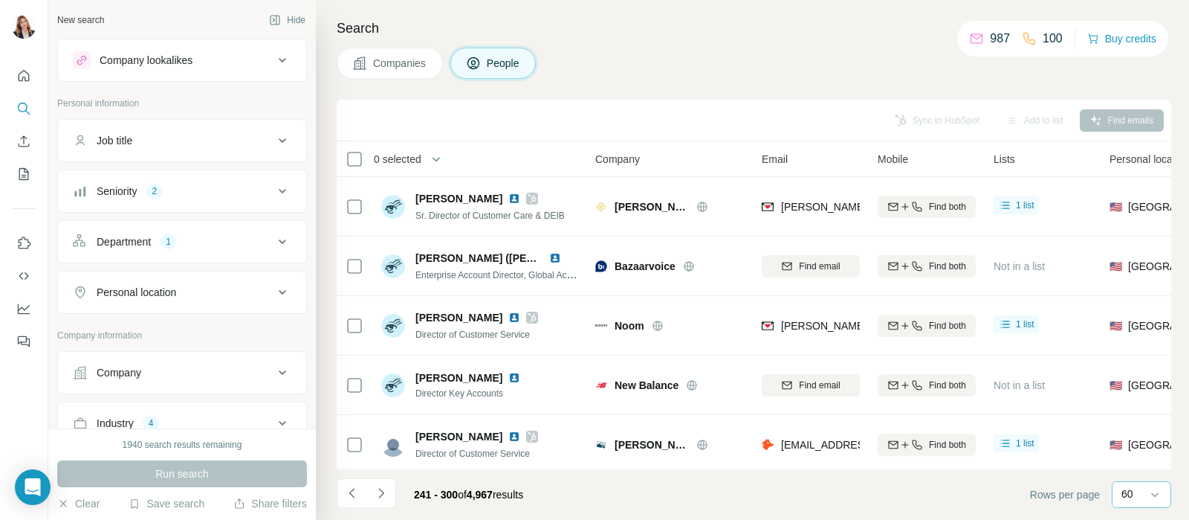
click at [844, 46] on div "Search Companies People Sync to HubSpot Add to list Find emails 0 selected Peop…" at bounding box center [752, 260] width 873 height 520
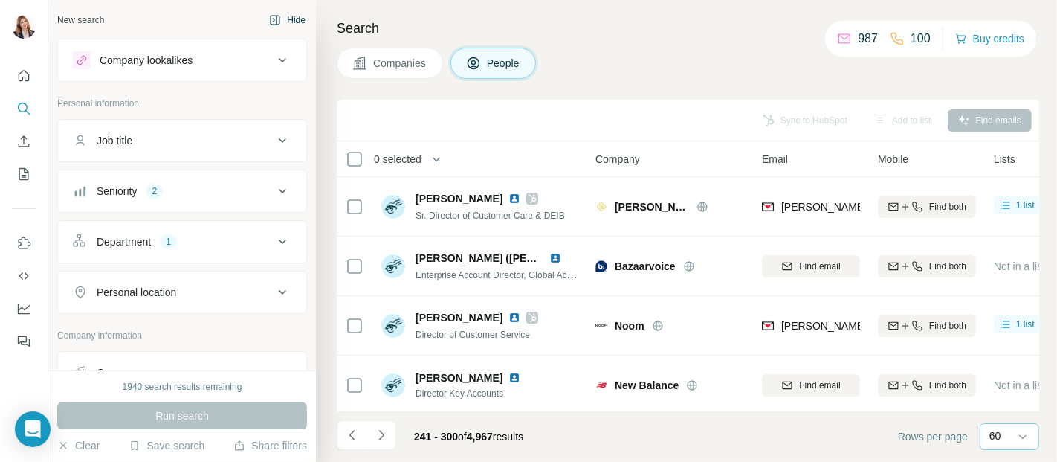
click at [269, 21] on icon "button" at bounding box center [275, 20] width 12 height 12
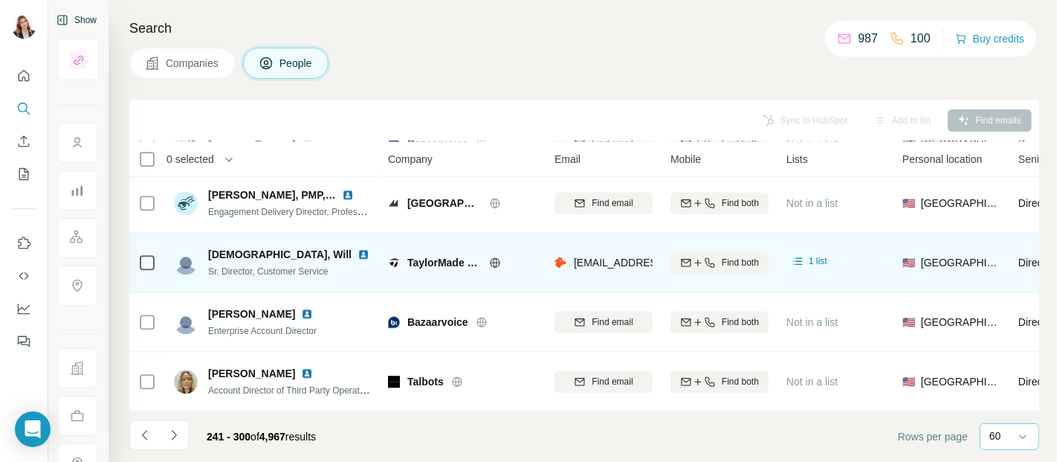
scroll to position [3176, 0]
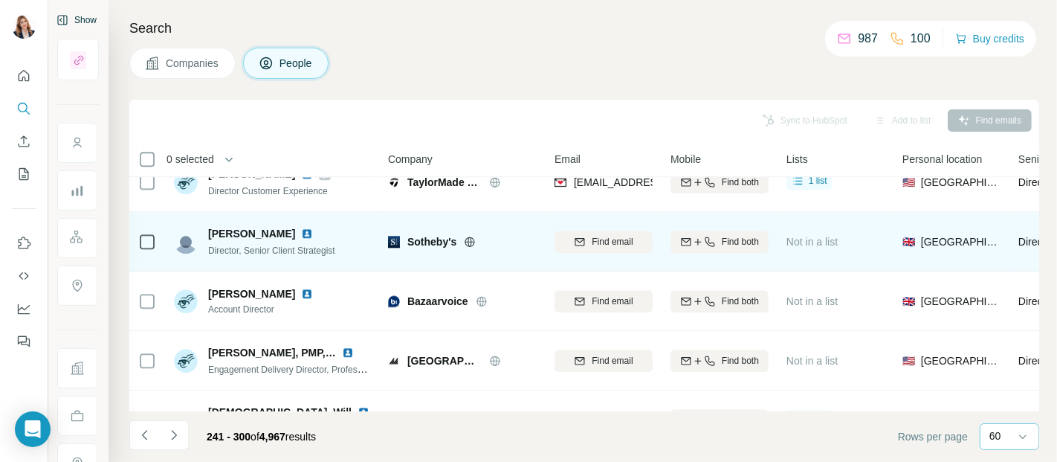
click at [135, 239] on td at bounding box center [147, 241] width 36 height 59
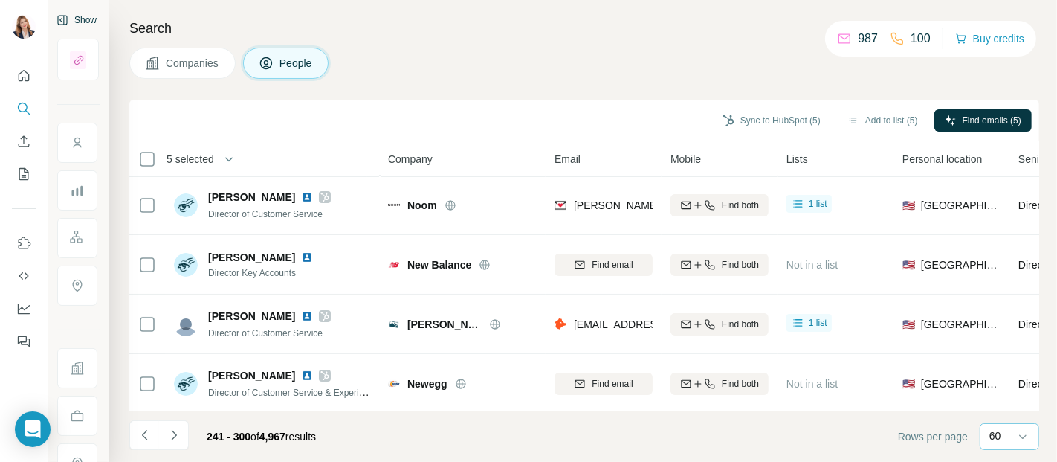
scroll to position [0, 0]
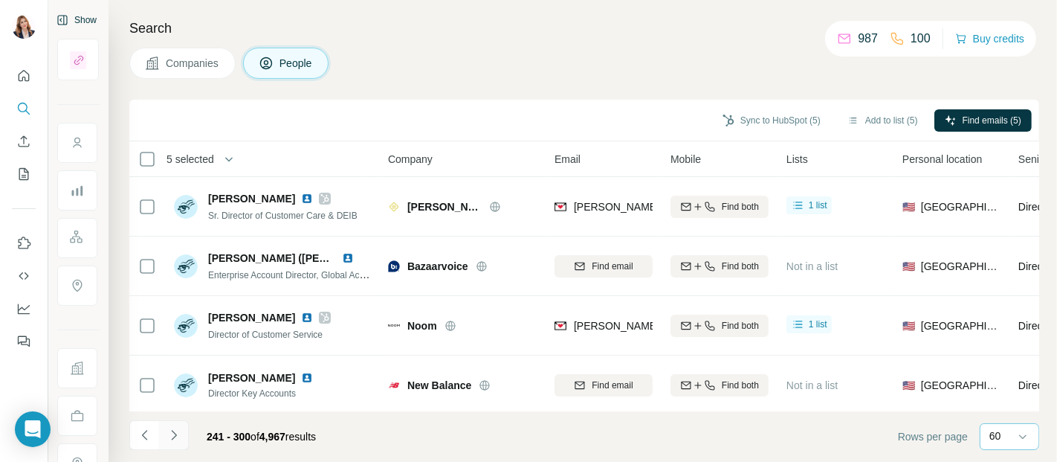
click at [172, 435] on icon "Navigate to next page" at bounding box center [173, 434] width 15 height 15
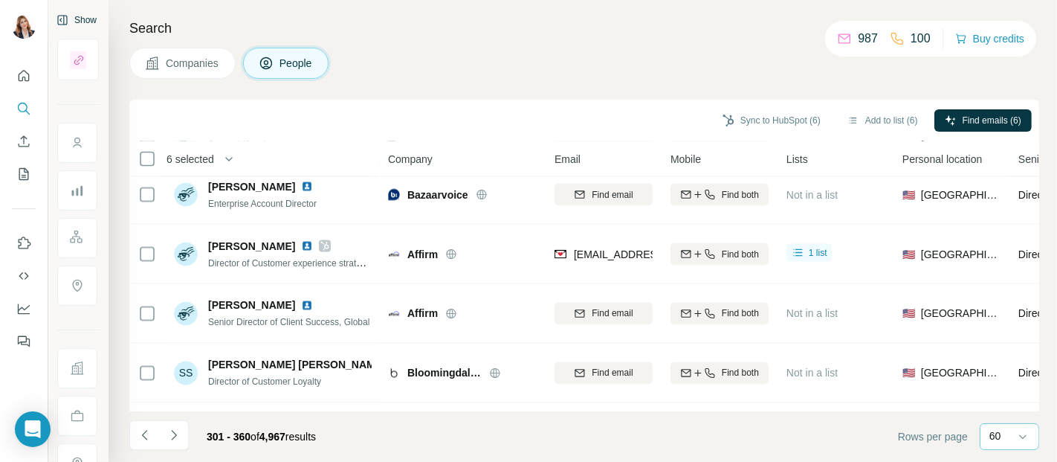
scroll to position [2230, 0]
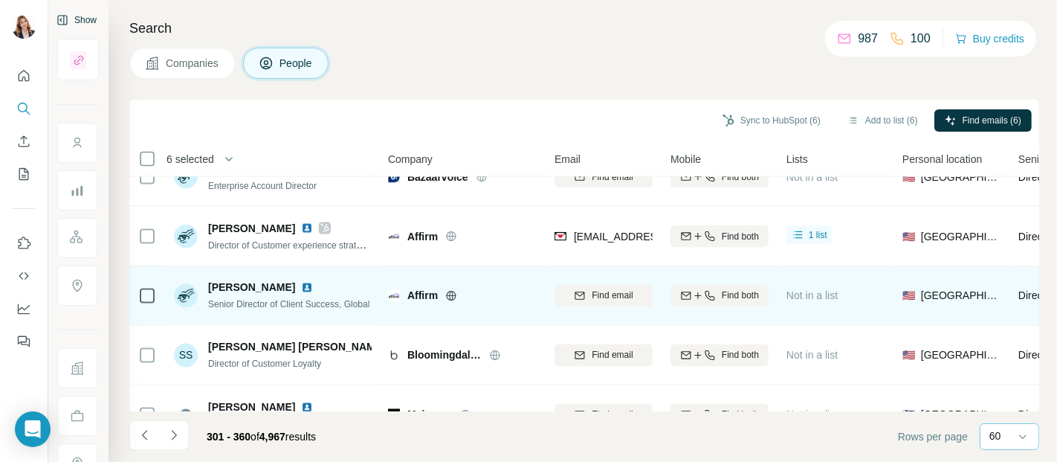
click at [138, 292] on icon at bounding box center [147, 296] width 18 height 18
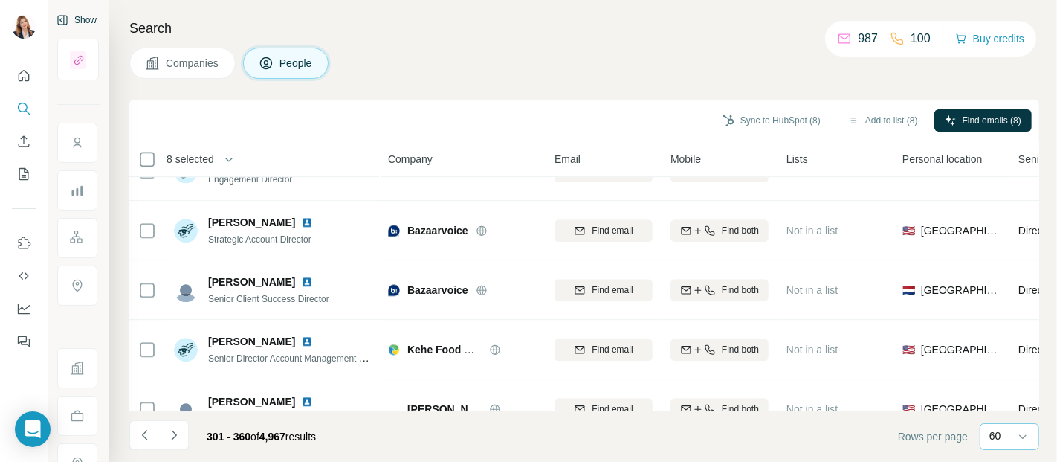
scroll to position [3138, 0]
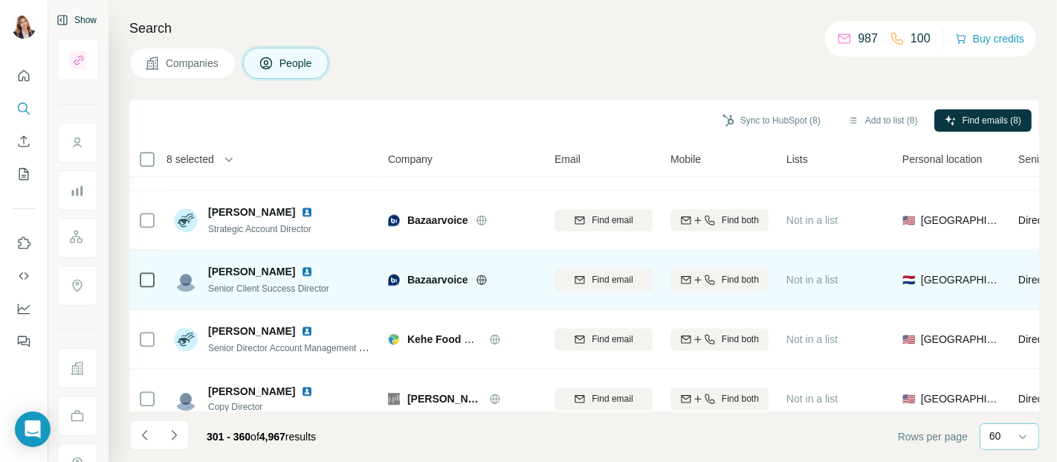
click at [146, 286] on icon at bounding box center [147, 280] width 18 height 18
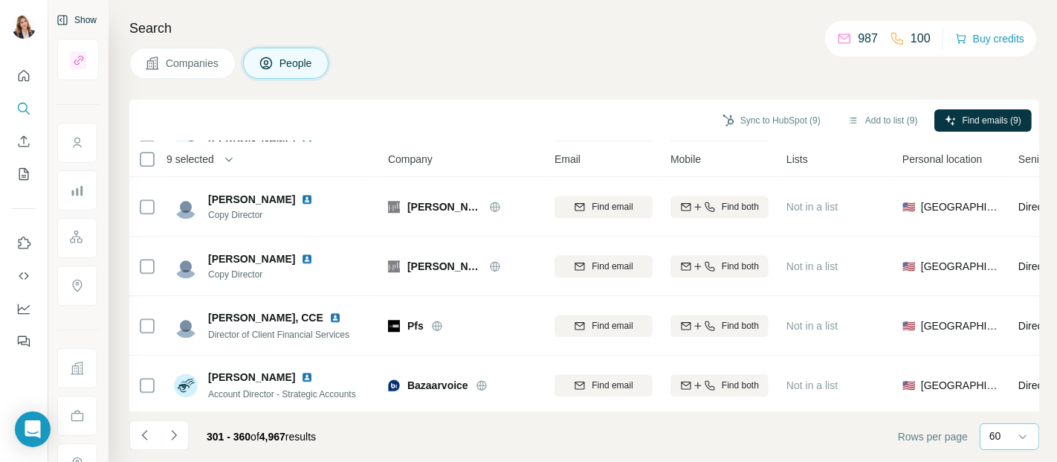
scroll to position [3342, 0]
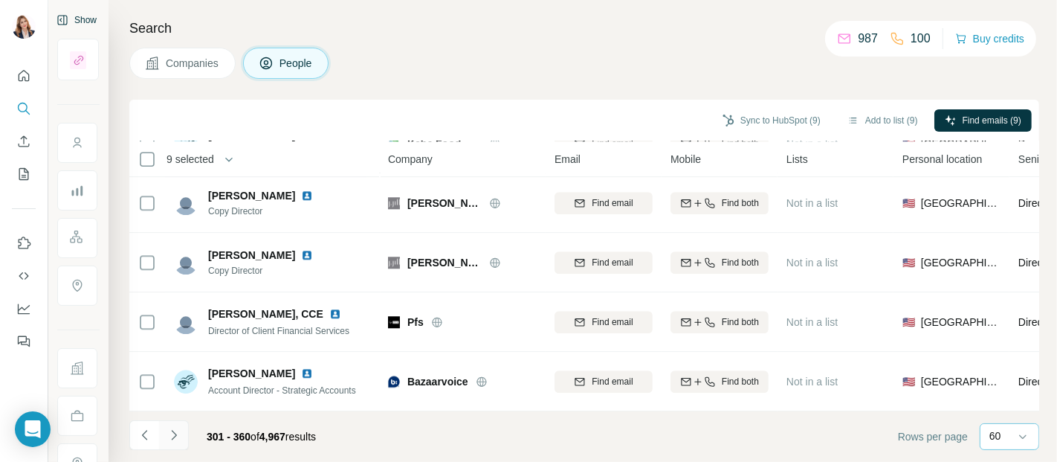
click at [166, 434] on icon "Navigate to next page" at bounding box center [173, 434] width 15 height 15
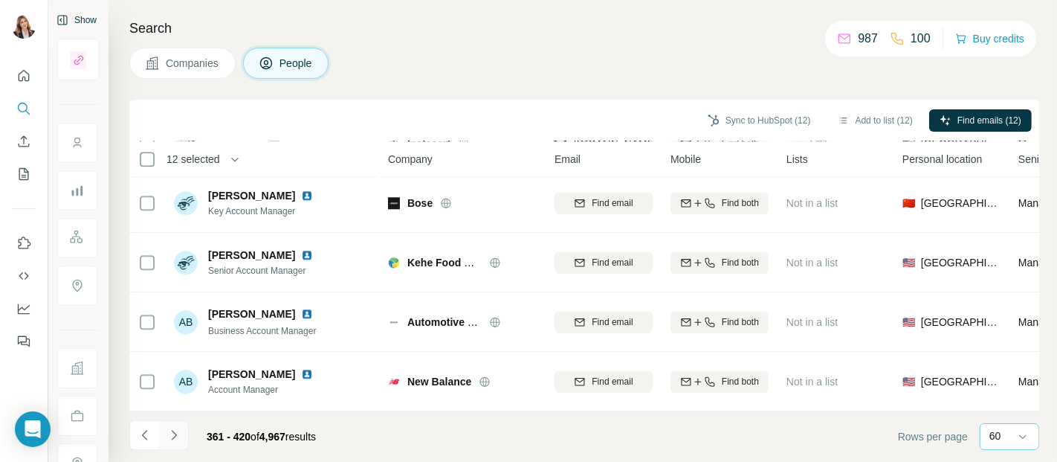
click at [169, 433] on icon "Navigate to next page" at bounding box center [173, 434] width 15 height 15
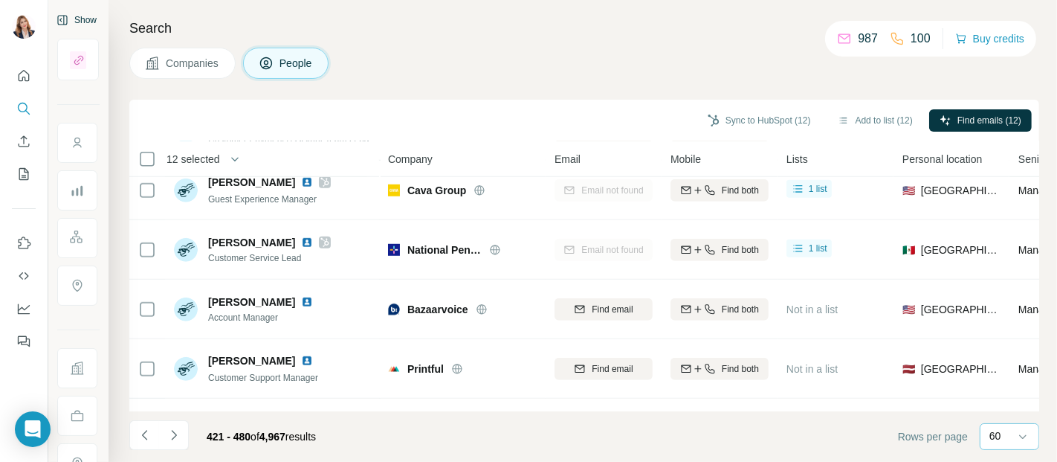
scroll to position [991, 0]
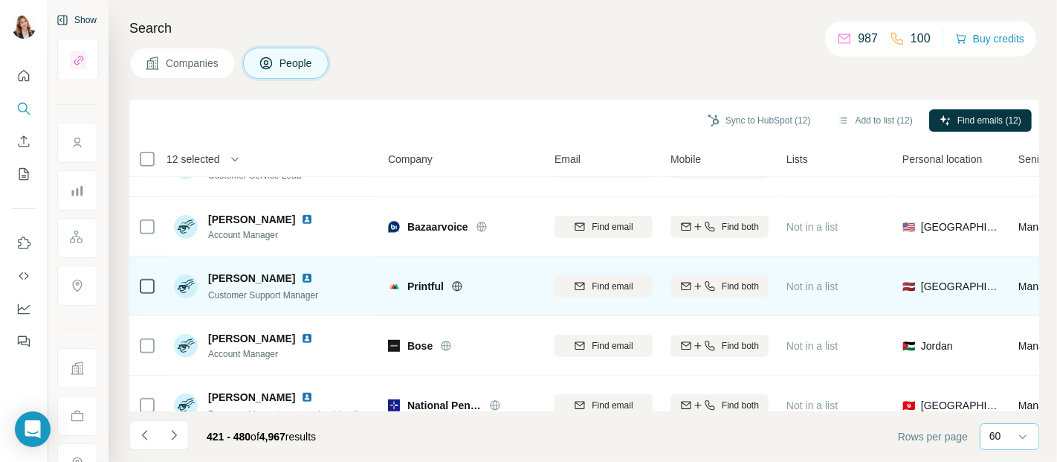
click at [148, 277] on icon at bounding box center [147, 286] width 18 height 18
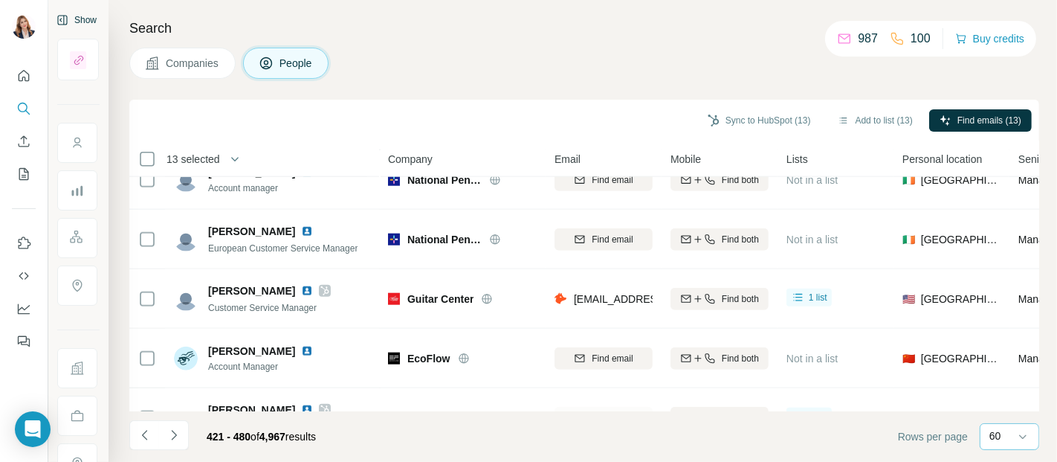
scroll to position [1403, 0]
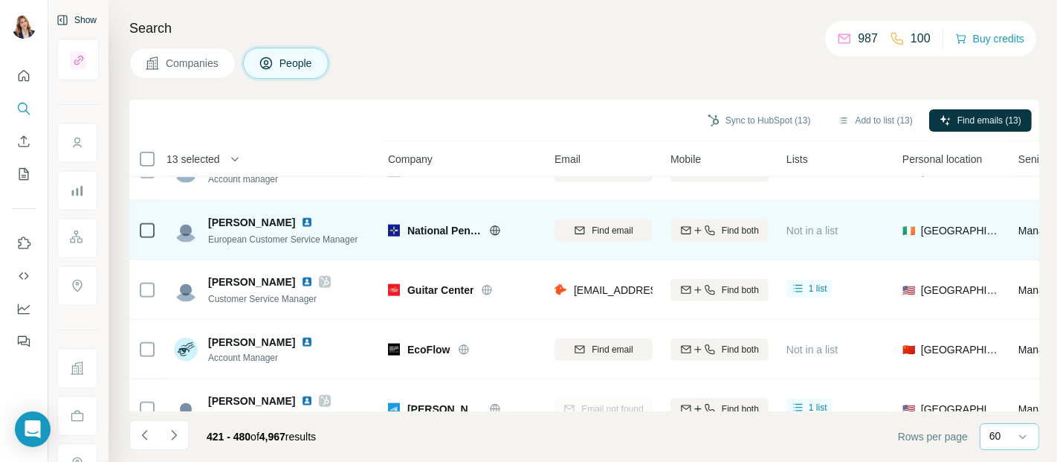
click at [160, 239] on td at bounding box center [147, 230] width 36 height 59
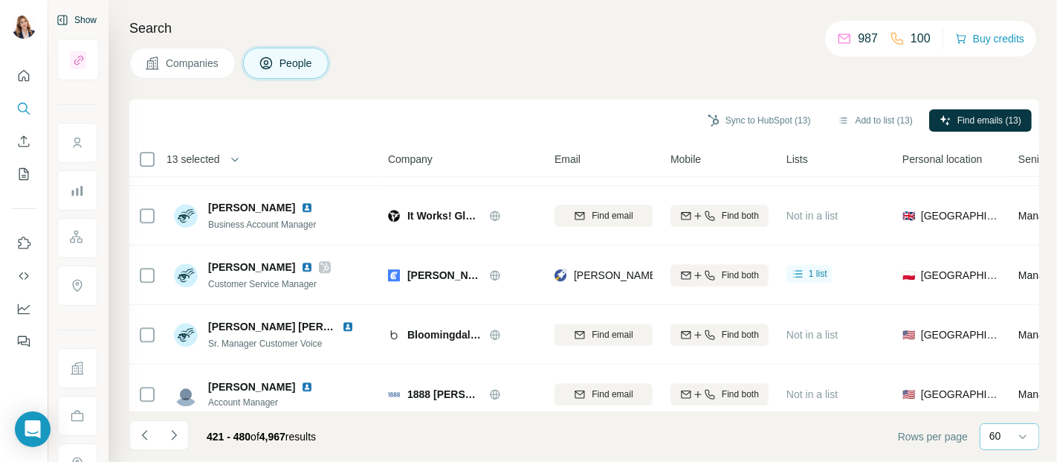
scroll to position [3342, 0]
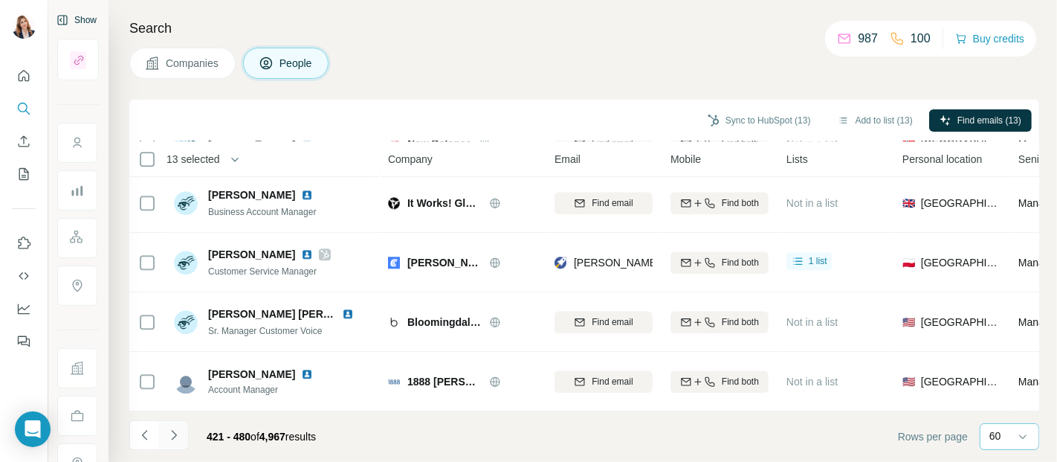
click at [169, 433] on icon "Navigate to next page" at bounding box center [173, 434] width 15 height 15
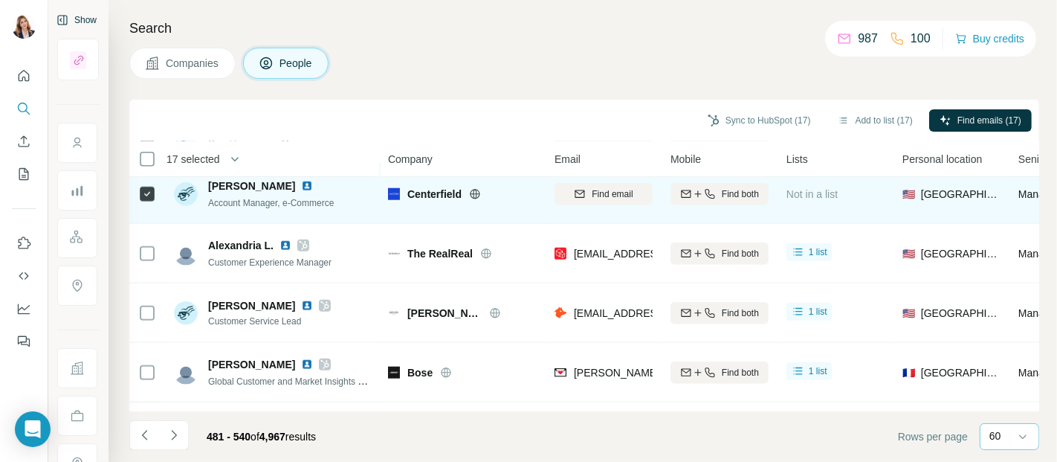
scroll to position [1156, 0]
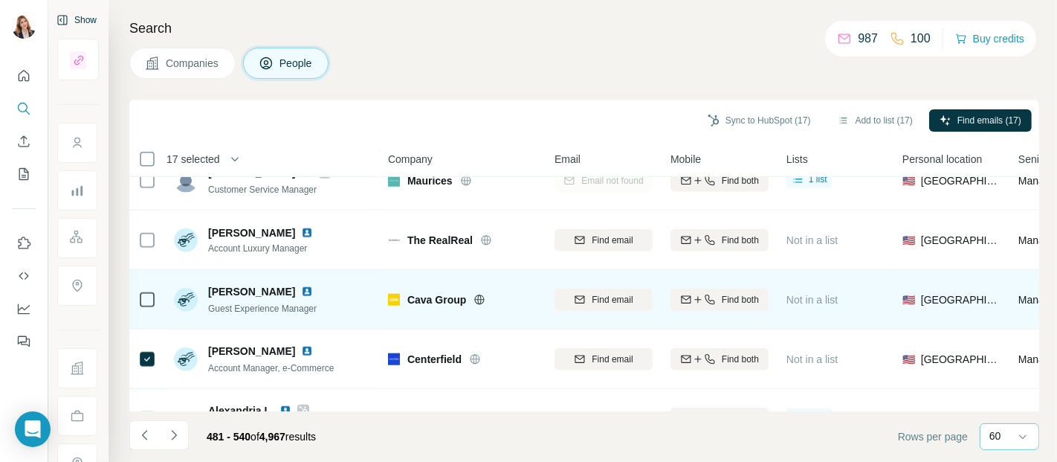
click at [155, 302] on icon at bounding box center [147, 300] width 18 height 18
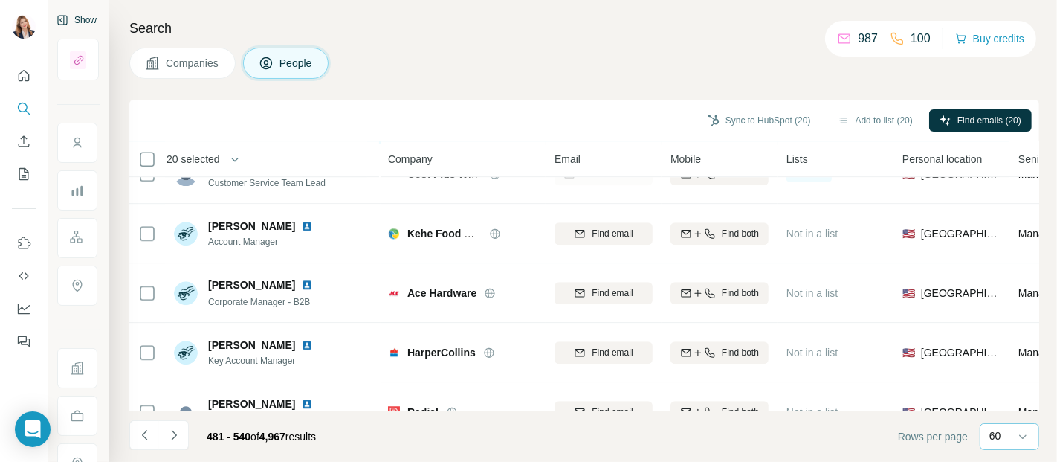
scroll to position [3342, 0]
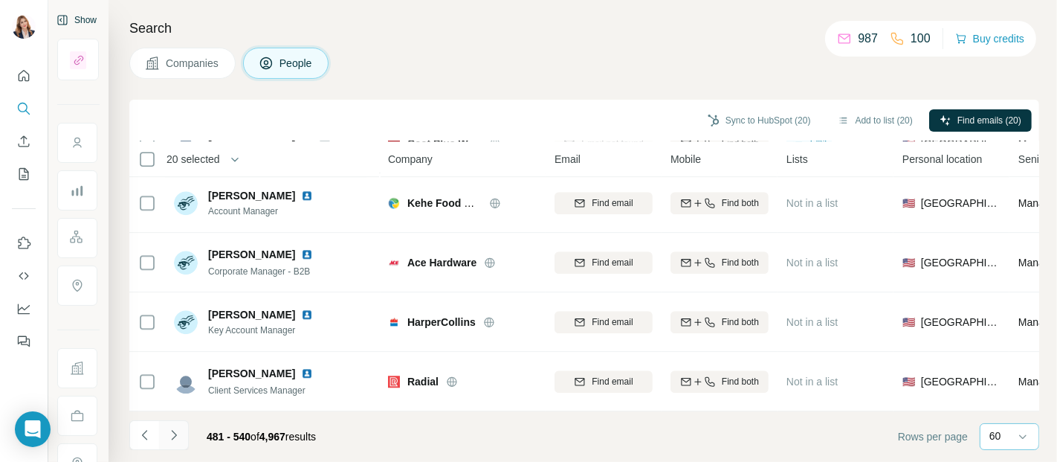
click at [178, 432] on icon "Navigate to next page" at bounding box center [173, 434] width 15 height 15
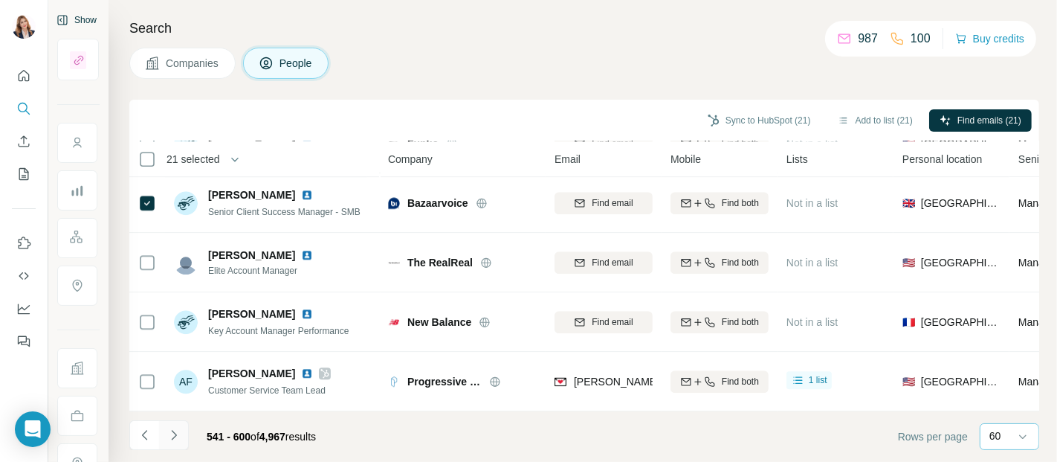
click at [172, 436] on icon "Navigate to next page" at bounding box center [173, 434] width 15 height 15
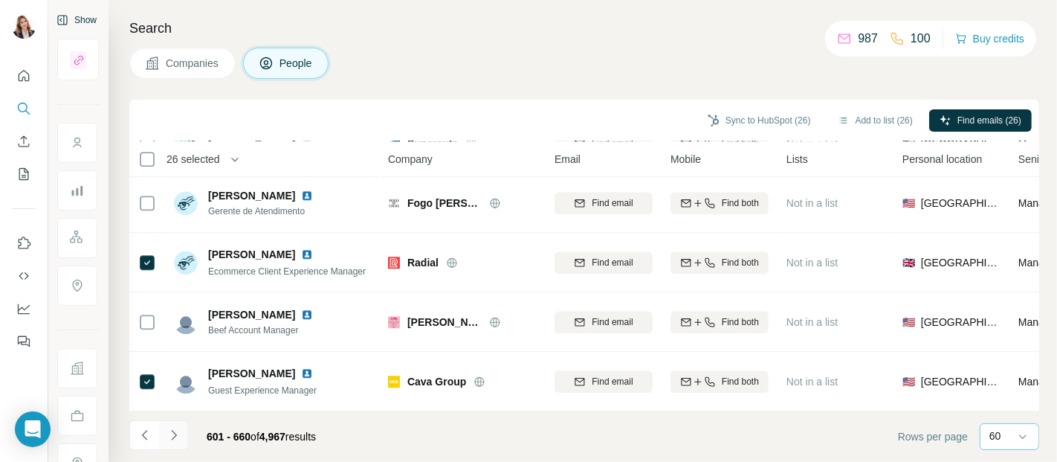
click at [178, 434] on icon "Navigate to next page" at bounding box center [173, 434] width 15 height 15
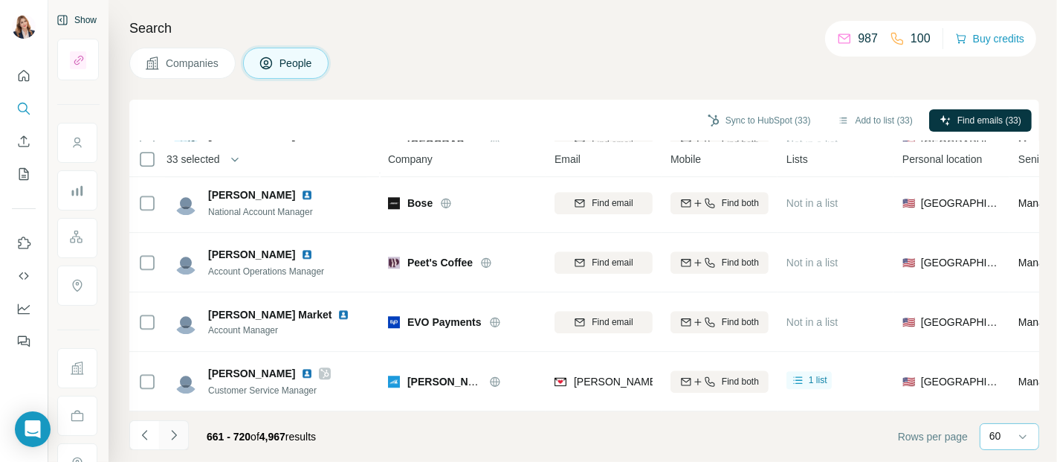
click at [169, 430] on icon "Navigate to next page" at bounding box center [173, 434] width 15 height 15
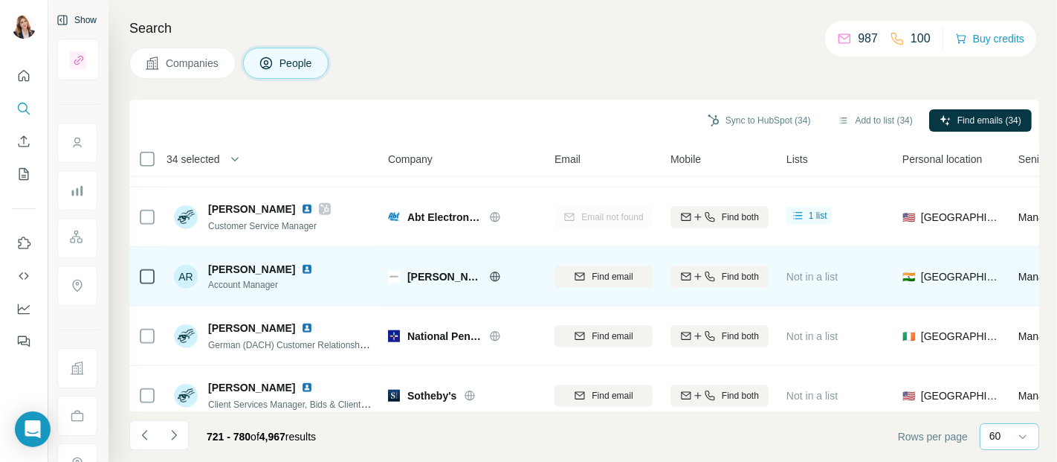
scroll to position [1321, 0]
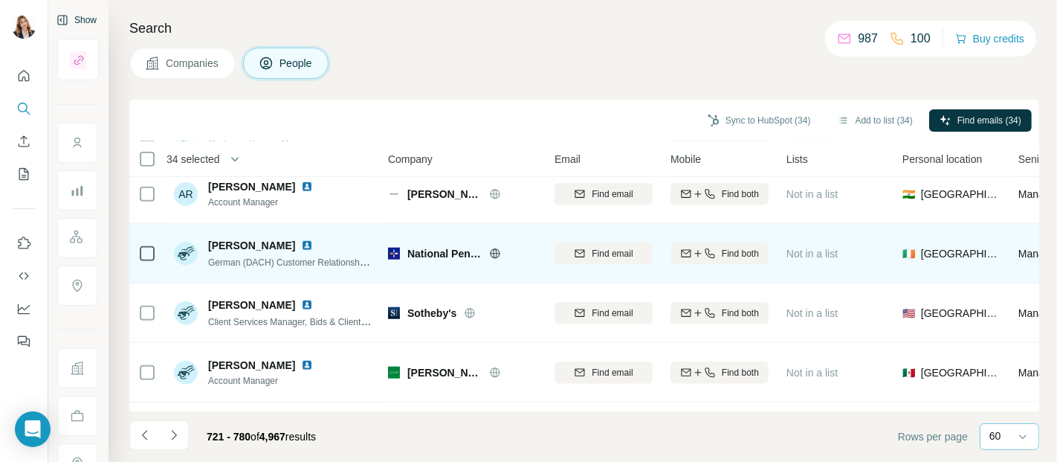
click at [149, 261] on div at bounding box center [147, 253] width 18 height 41
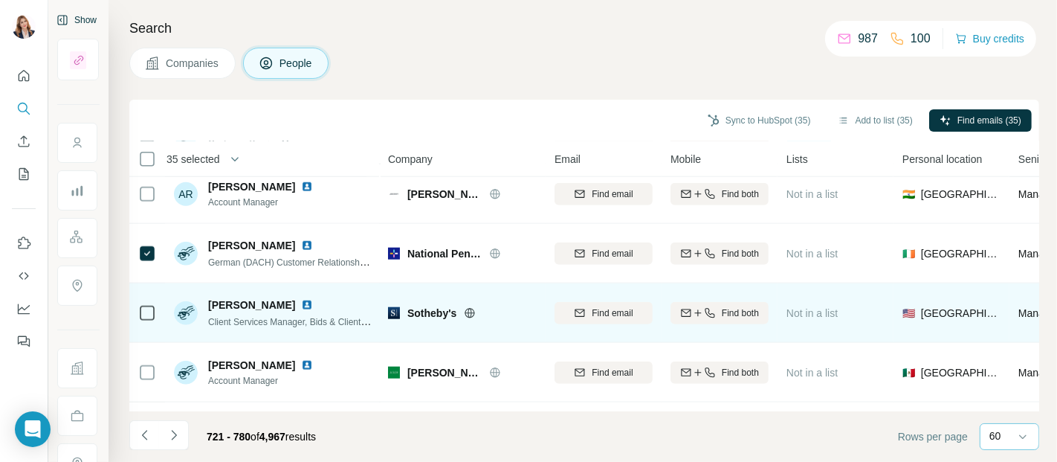
click at [158, 317] on td at bounding box center [147, 312] width 36 height 59
click at [155, 315] on icon at bounding box center [147, 313] width 18 height 18
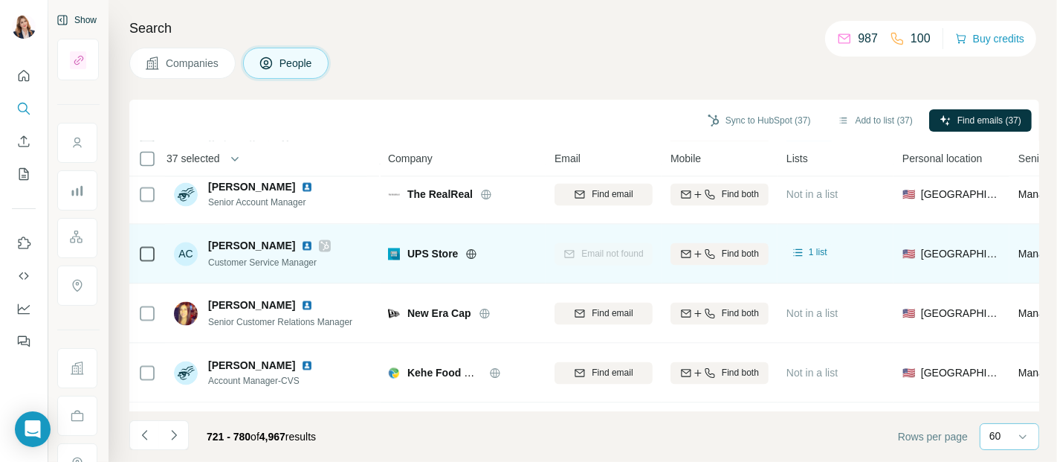
scroll to position [2477, 0]
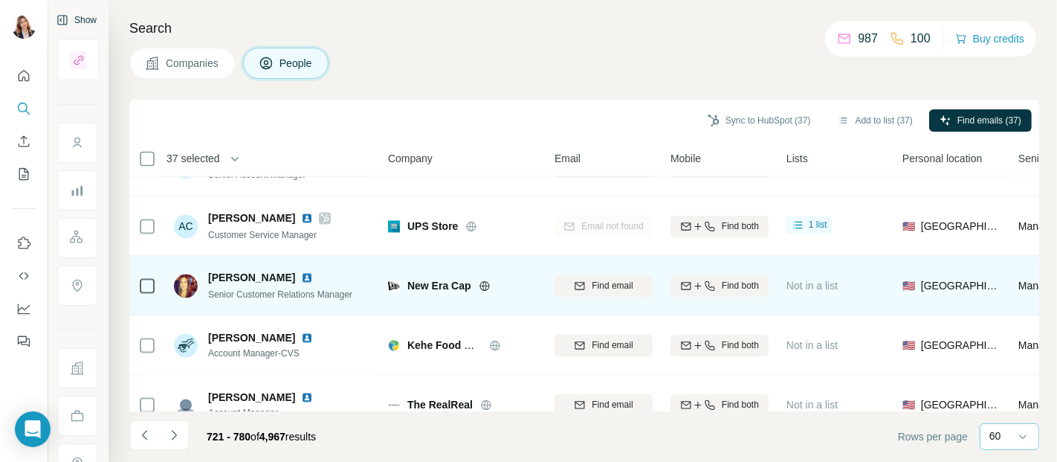
click at [155, 290] on icon at bounding box center [147, 286] width 18 height 18
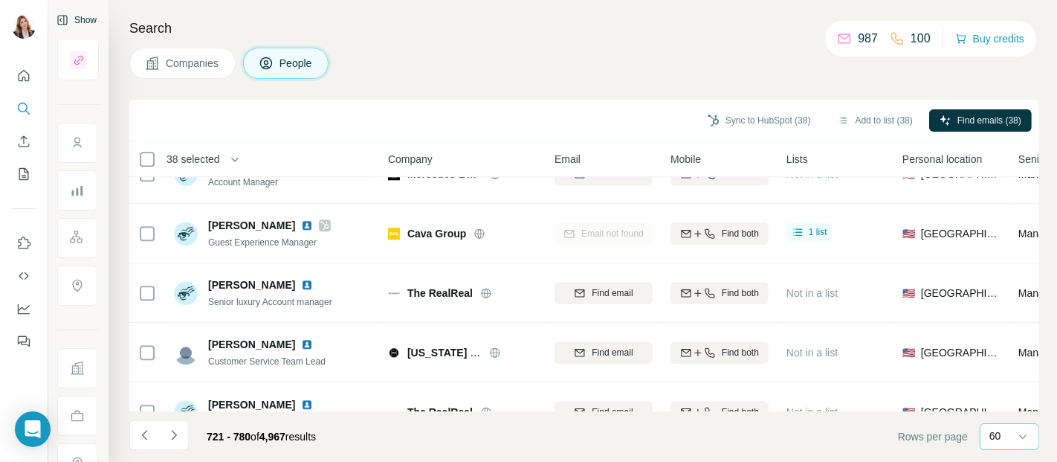
scroll to position [3342, 0]
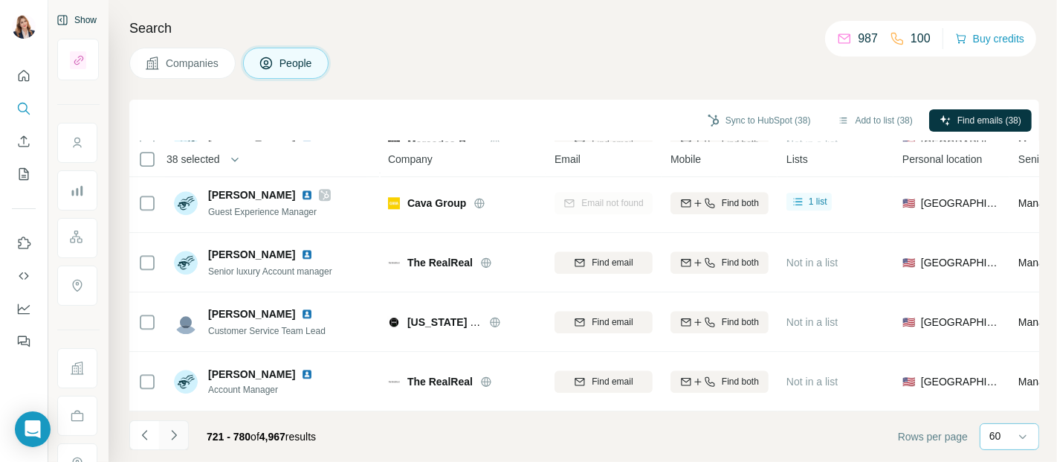
click at [175, 430] on icon "Navigate to next page" at bounding box center [173, 434] width 15 height 15
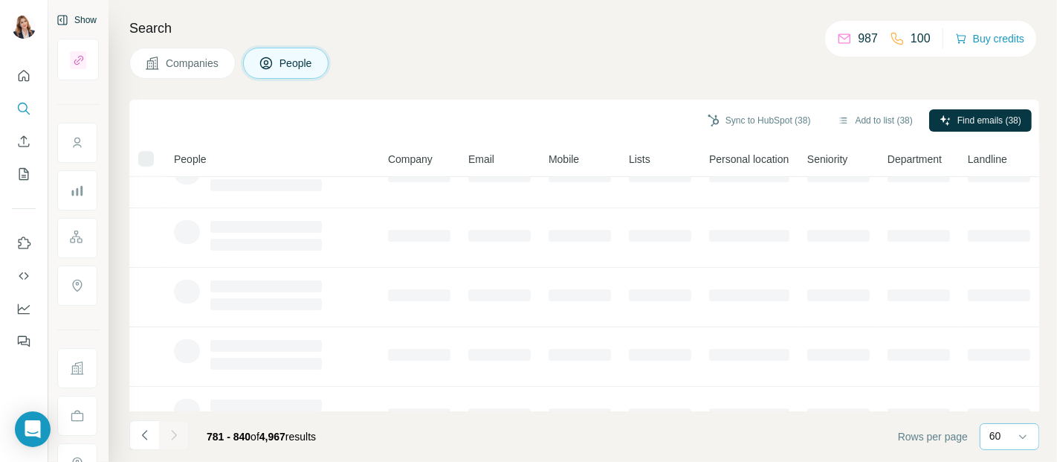
scroll to position [0, 0]
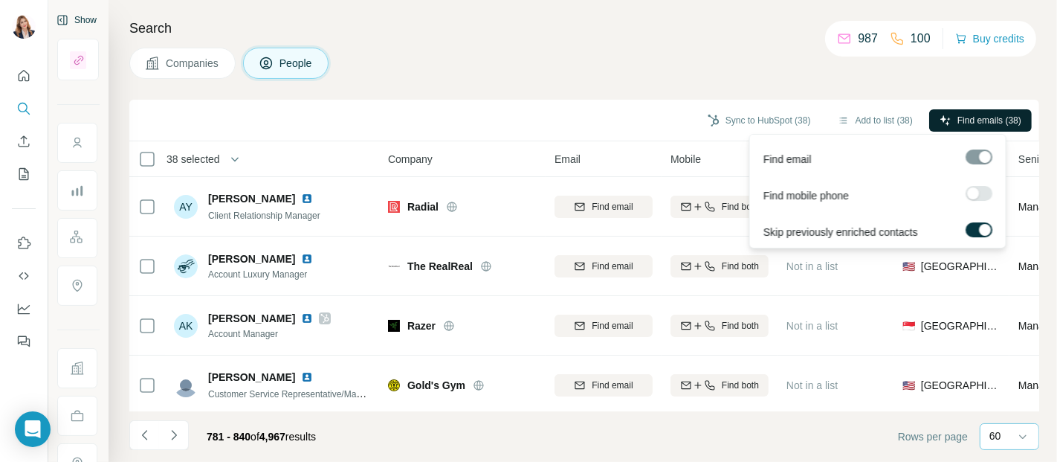
click at [959, 118] on span "Find emails (38)" at bounding box center [989, 120] width 64 height 13
